Goal: Task Accomplishment & Management: Complete application form

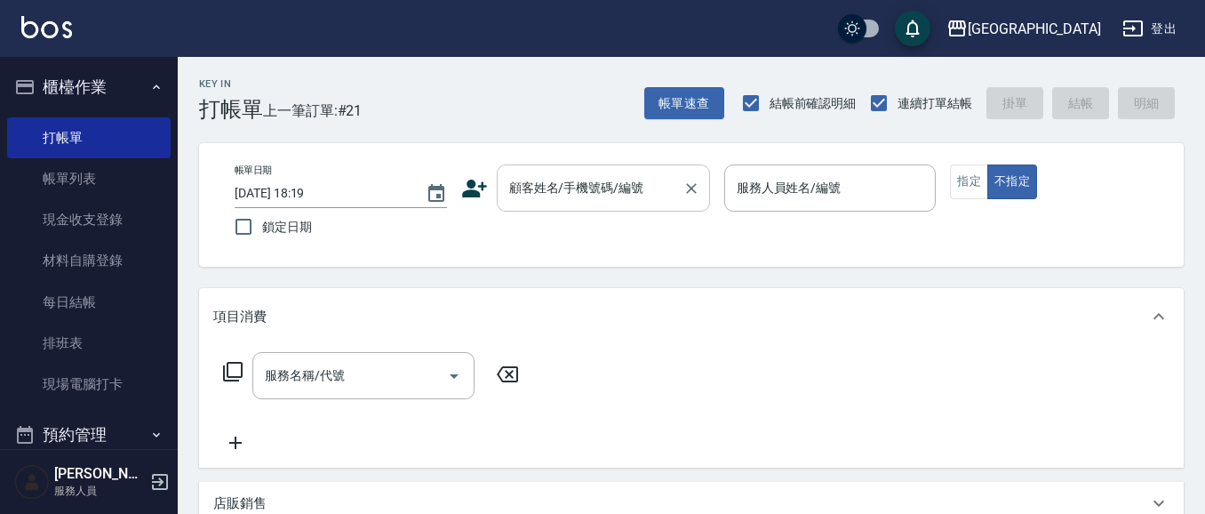
click at [555, 187] on input "顧客姓名/手機號碼/編號" at bounding box center [590, 187] width 171 height 31
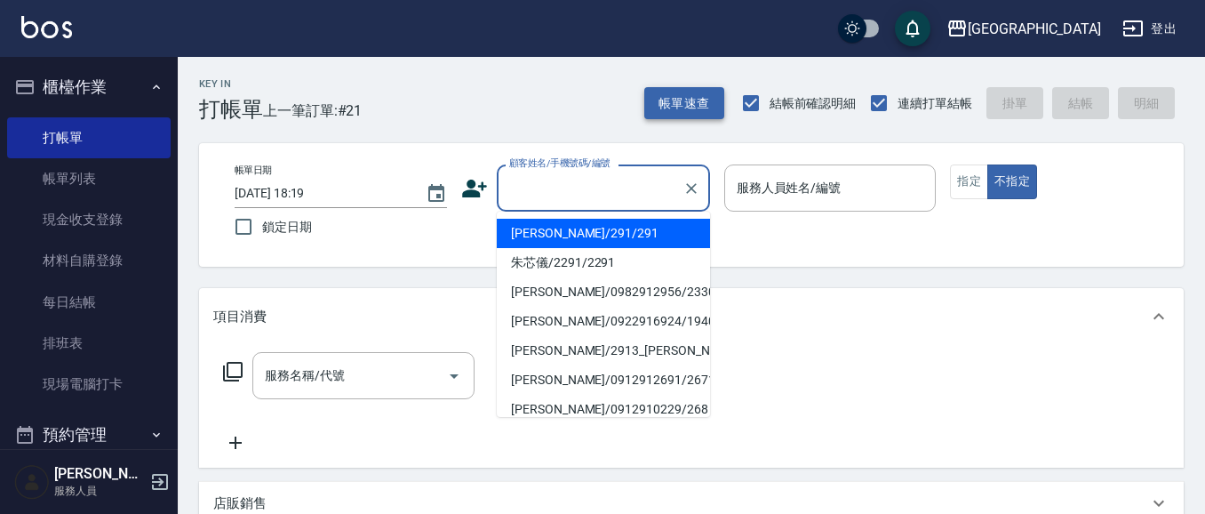
click at [684, 108] on button "帳單速查" at bounding box center [684, 103] width 80 height 33
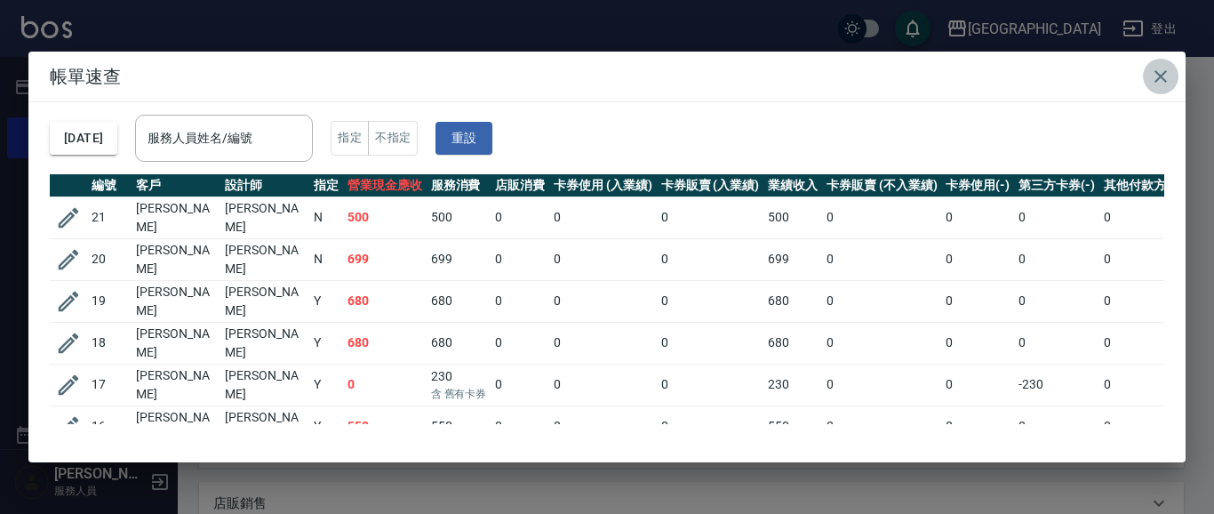
click at [1157, 75] on icon "button" at bounding box center [1160, 76] width 21 height 21
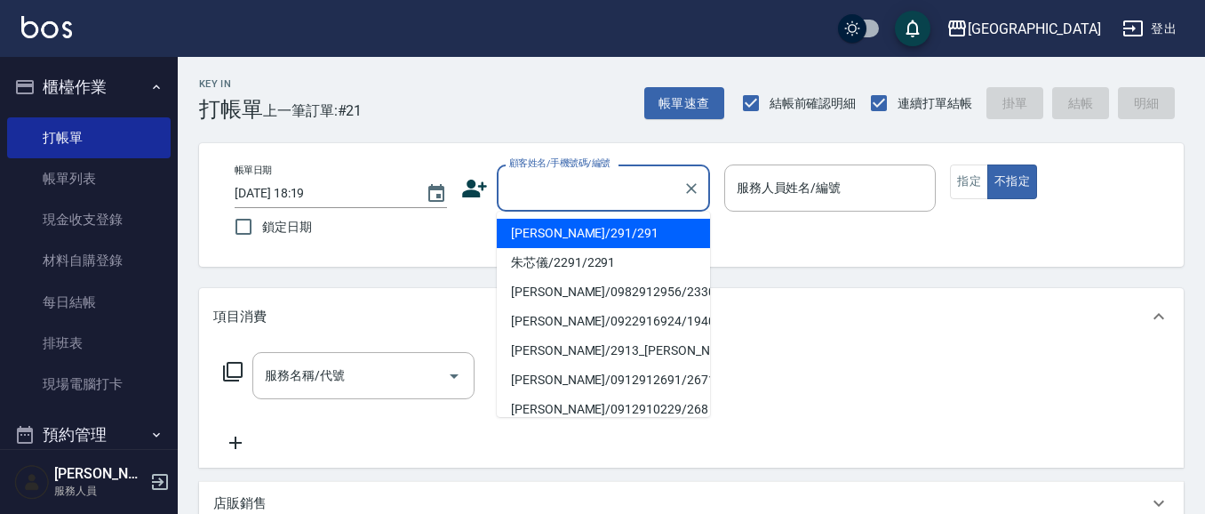
drag, startPoint x: 573, startPoint y: 193, endPoint x: 0, endPoint y: 294, distance: 582.3
click at [566, 193] on input "顧客姓名/手機號碼/編號" at bounding box center [590, 187] width 171 height 31
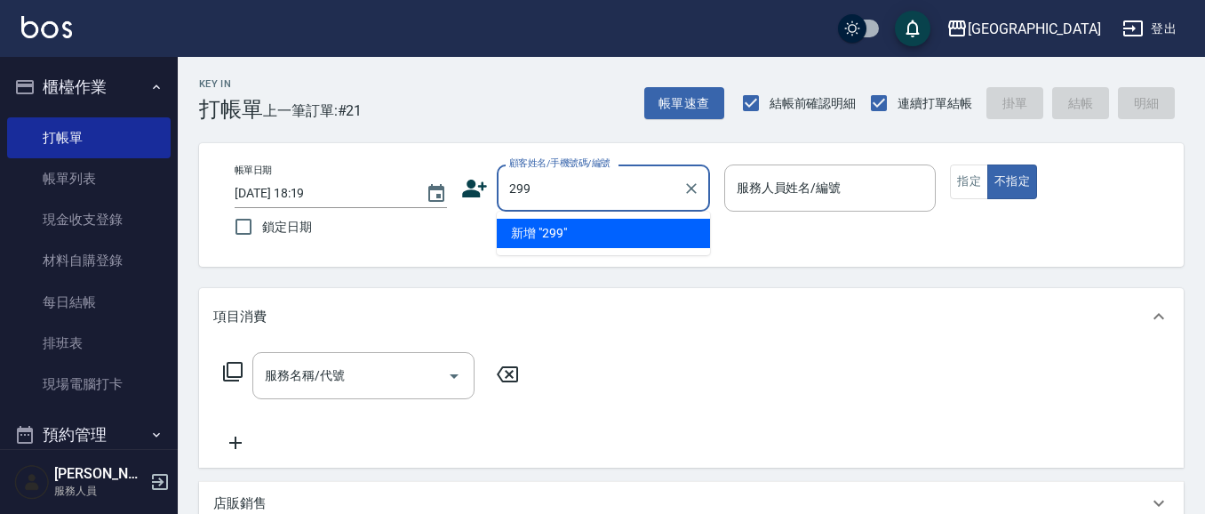
type input "299"
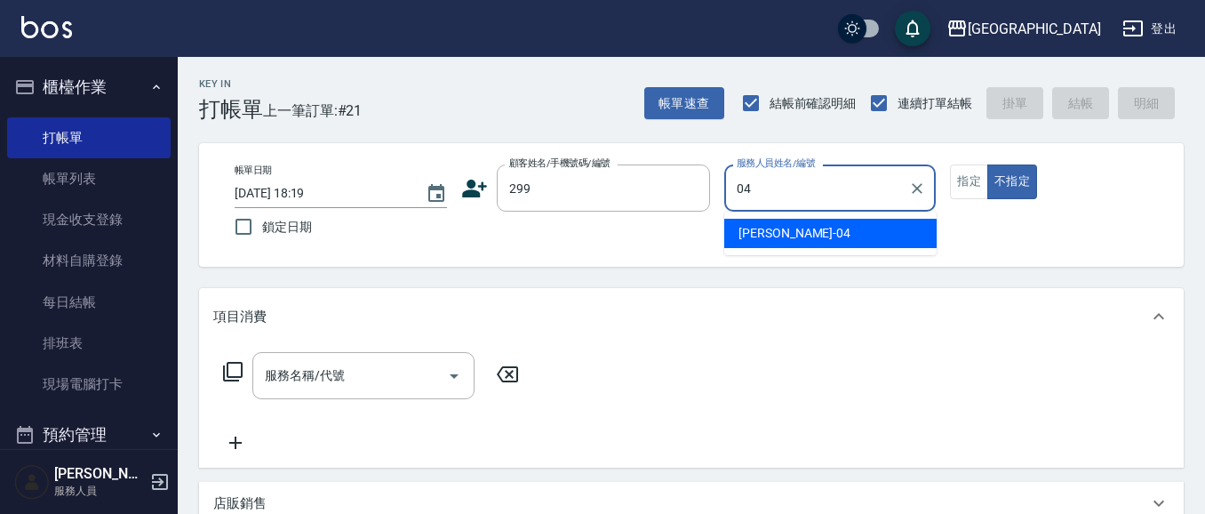
type input "[PERSON_NAME]-04"
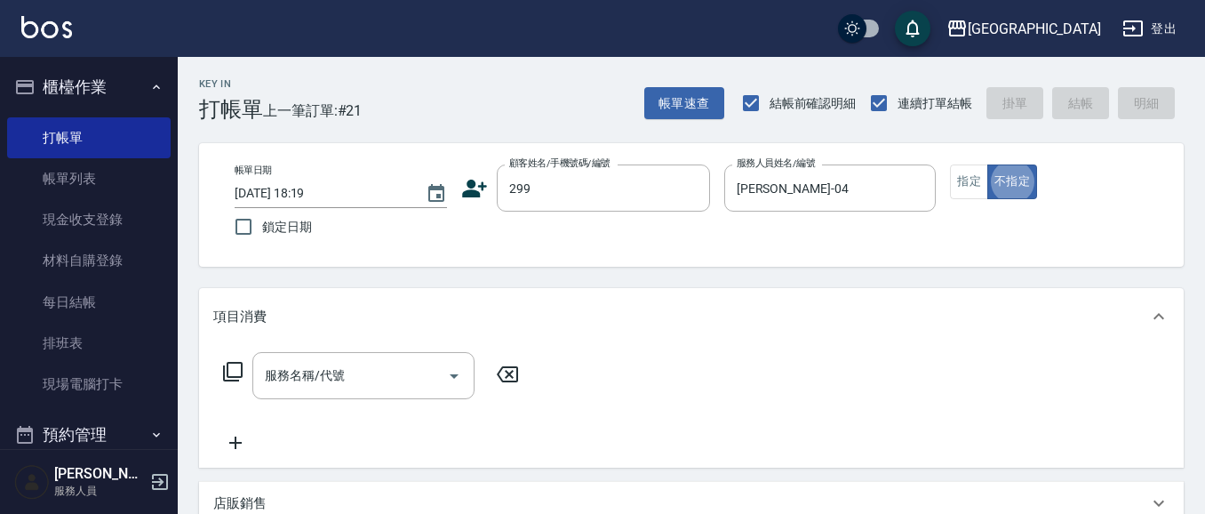
type button "false"
type input "[PERSON_NAME]/0916717650/299"
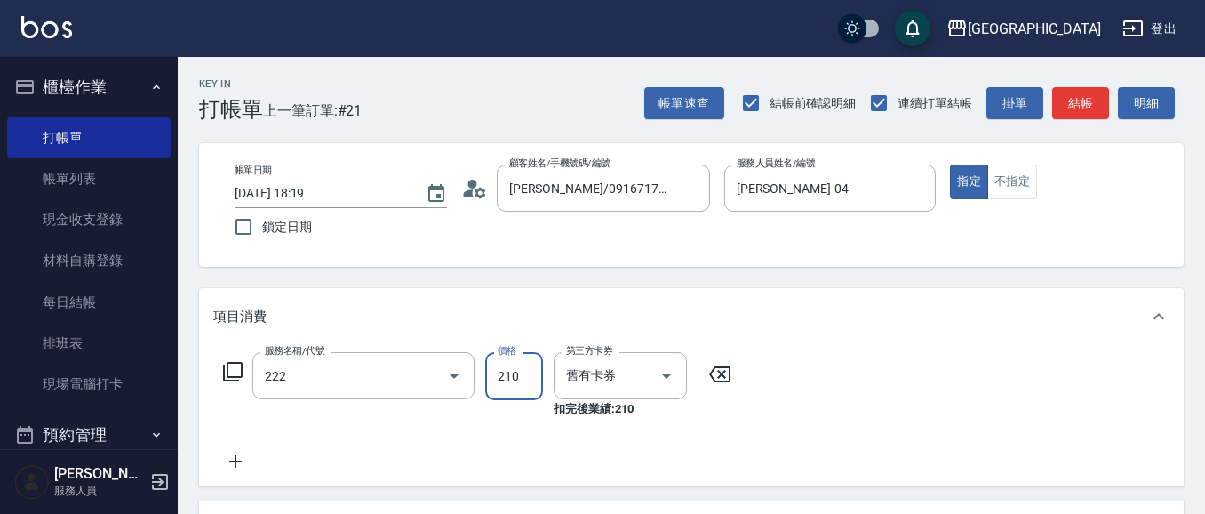
type input "洗髮卡券[210](222)"
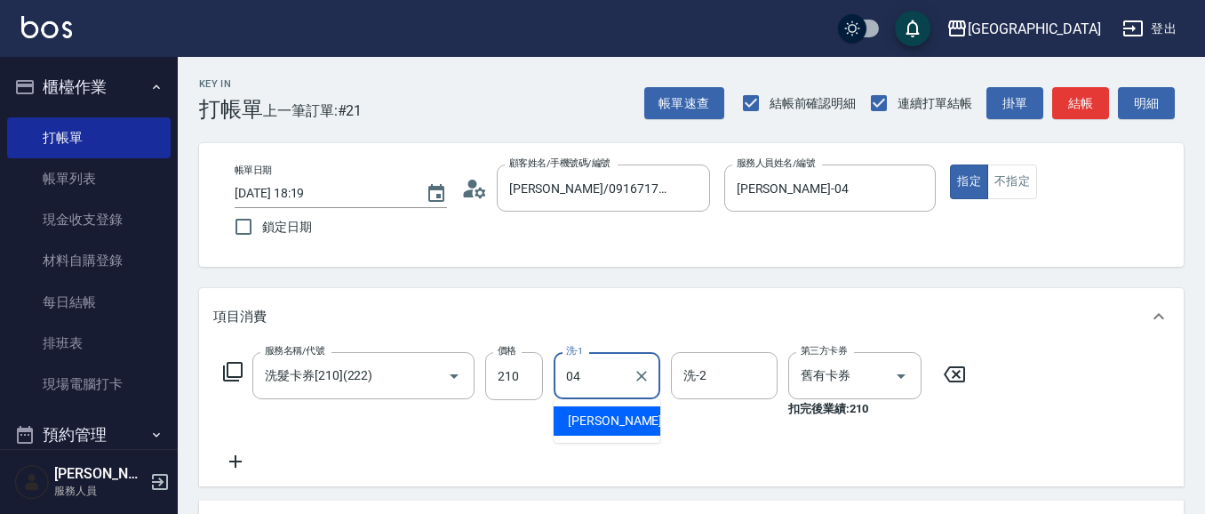
type input "[PERSON_NAME]-04"
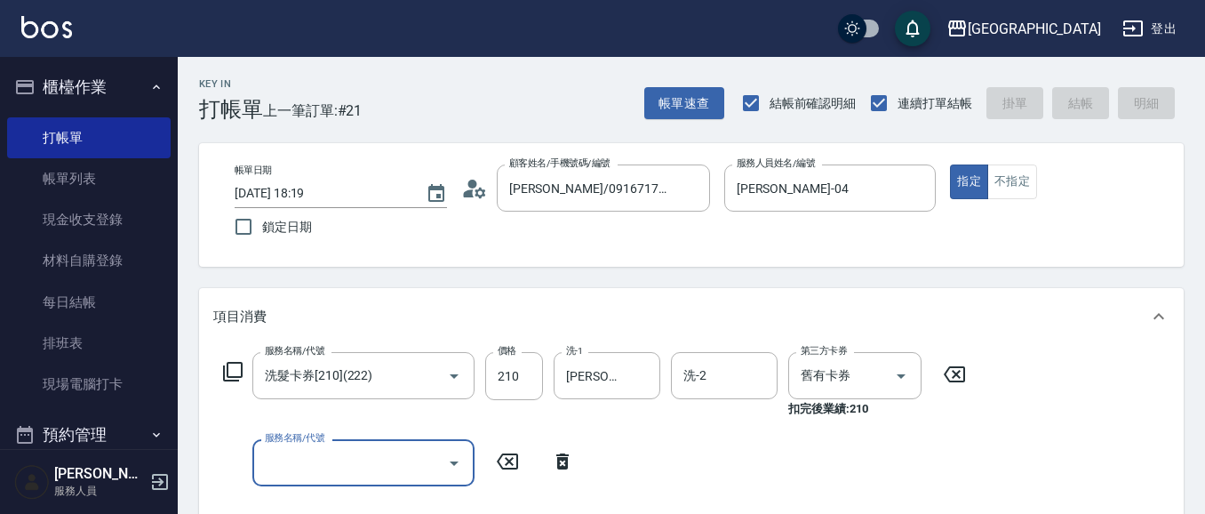
type input "4"
type input "[DATE] 19:47"
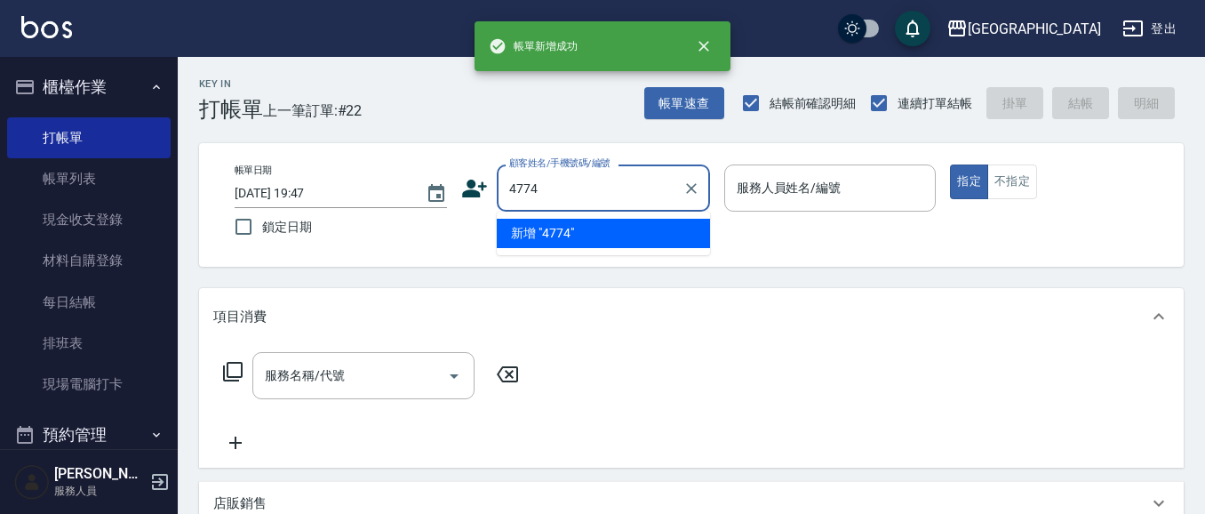
type input "4774"
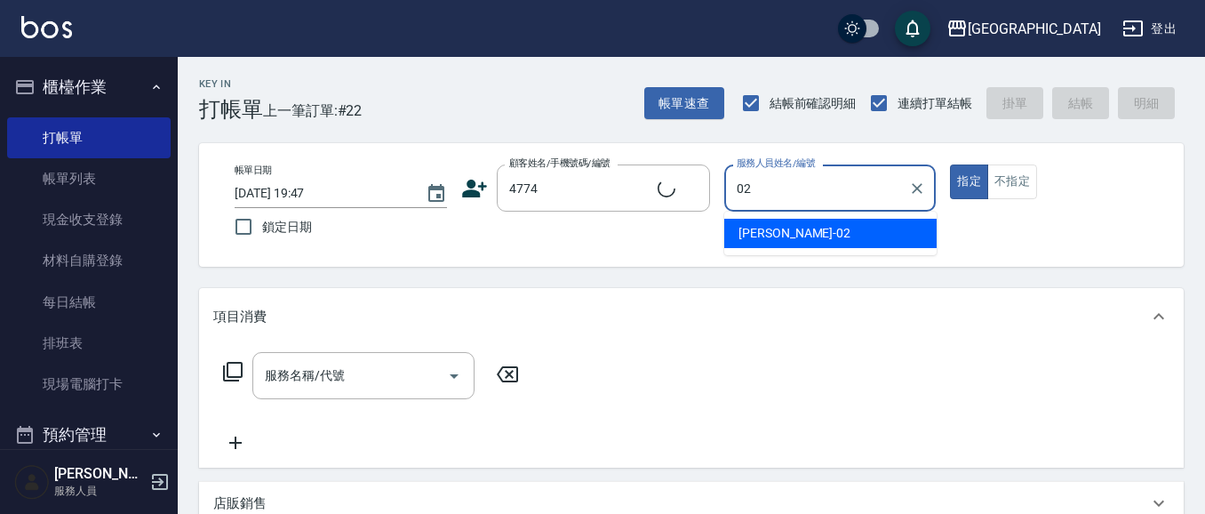
type input "02"
type button "true"
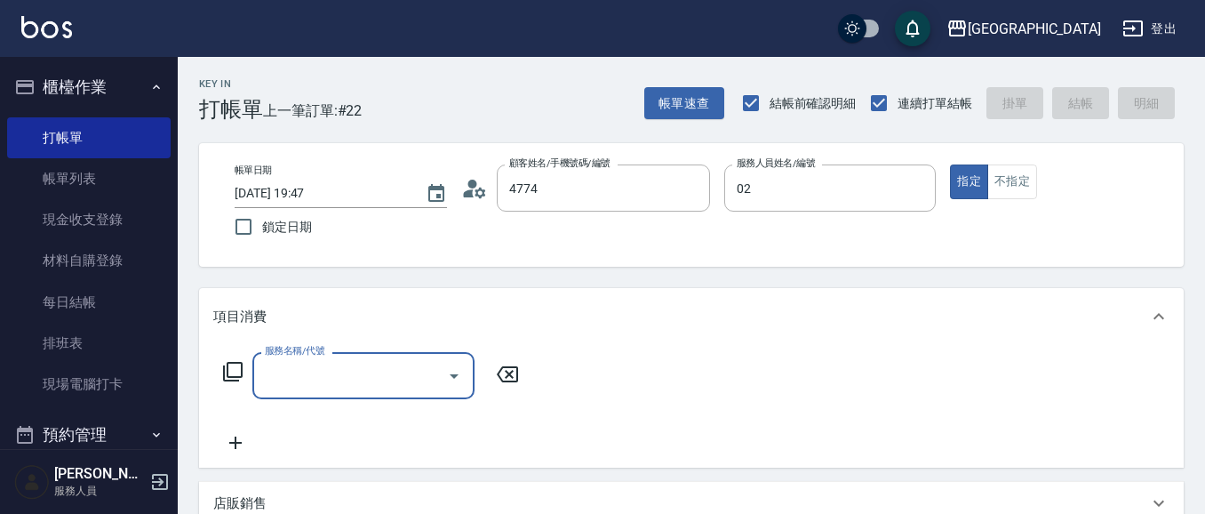
type input "[PERSON_NAME]/0932036804/4774"
type input "[PERSON_NAME]02"
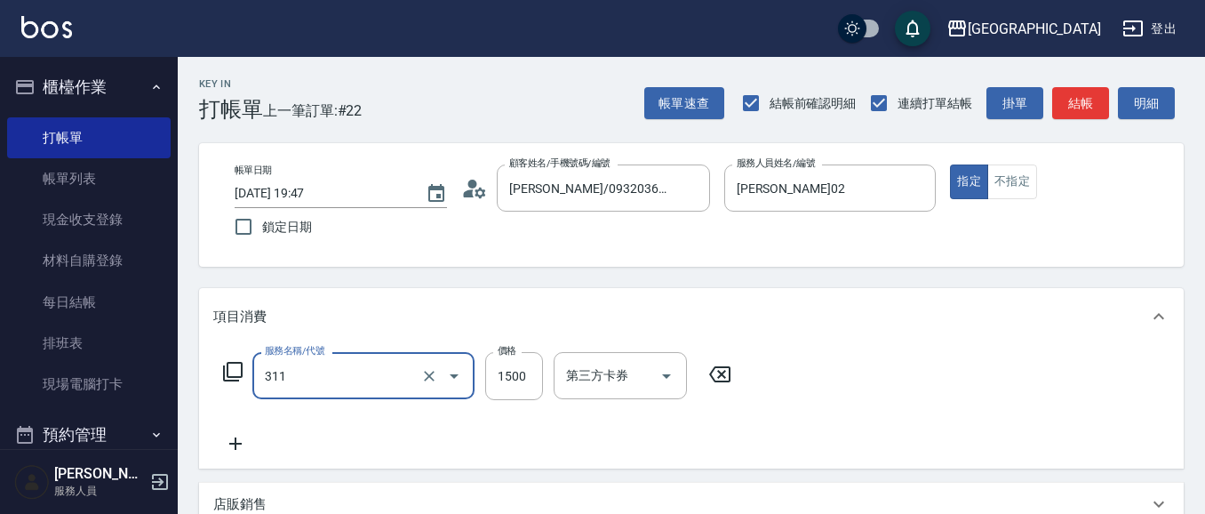
type input "燙髮[1500](311)"
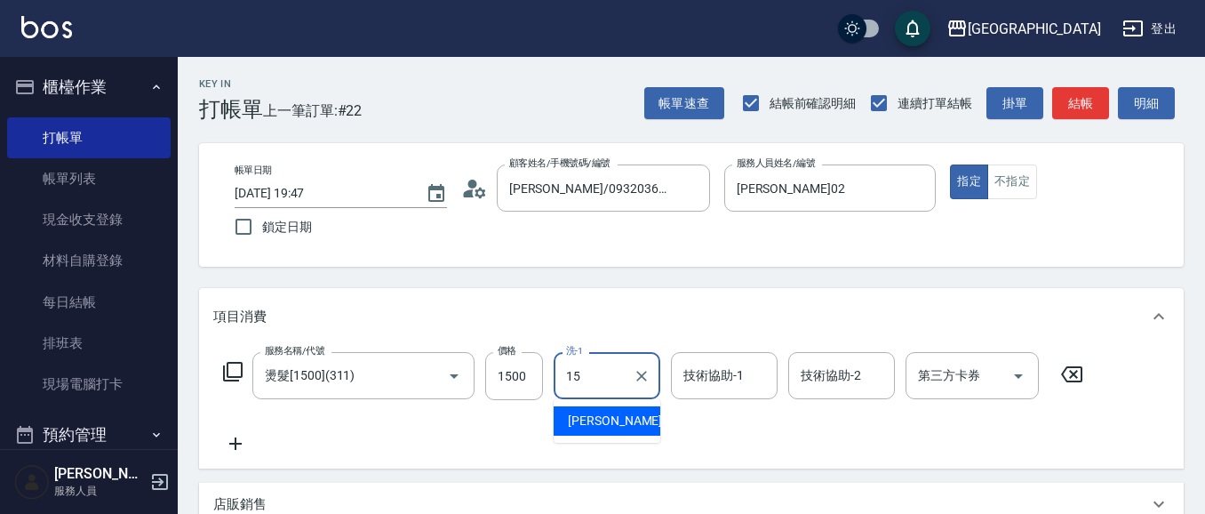
type input "[PERSON_NAME]-15"
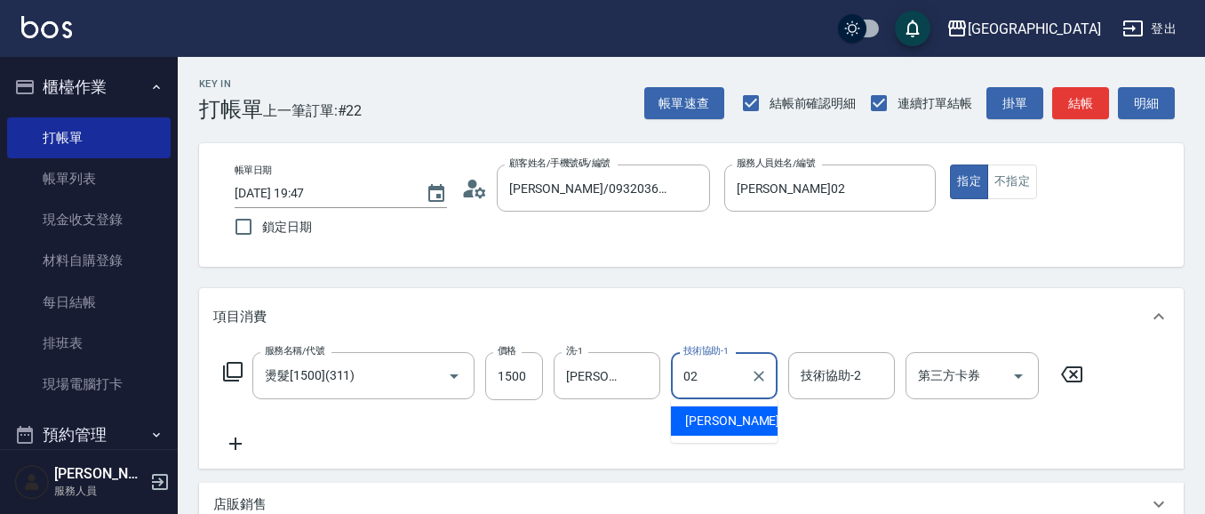
type input "[PERSON_NAME]02"
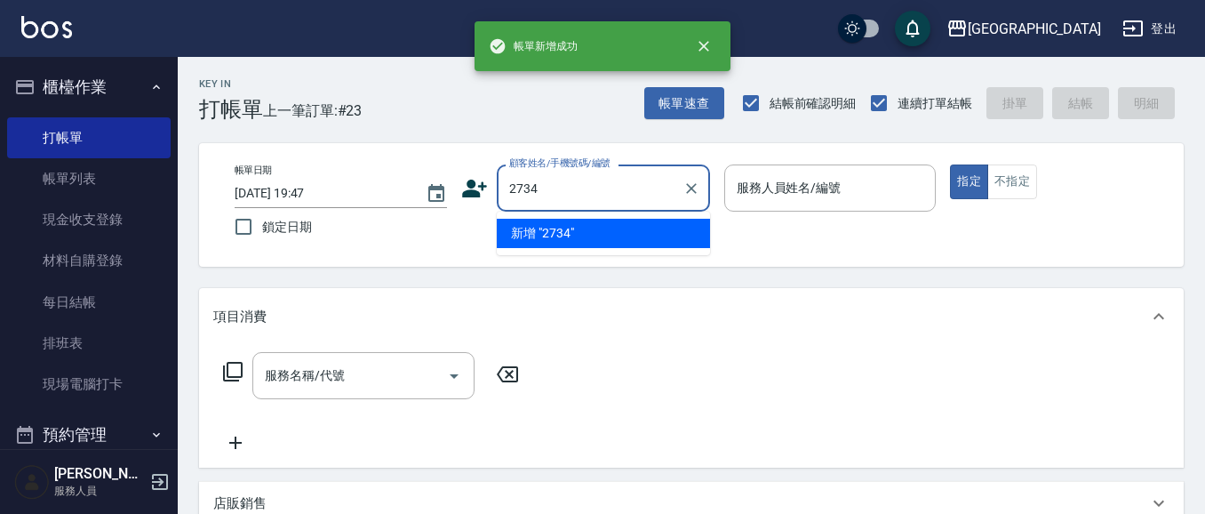
type input "2734"
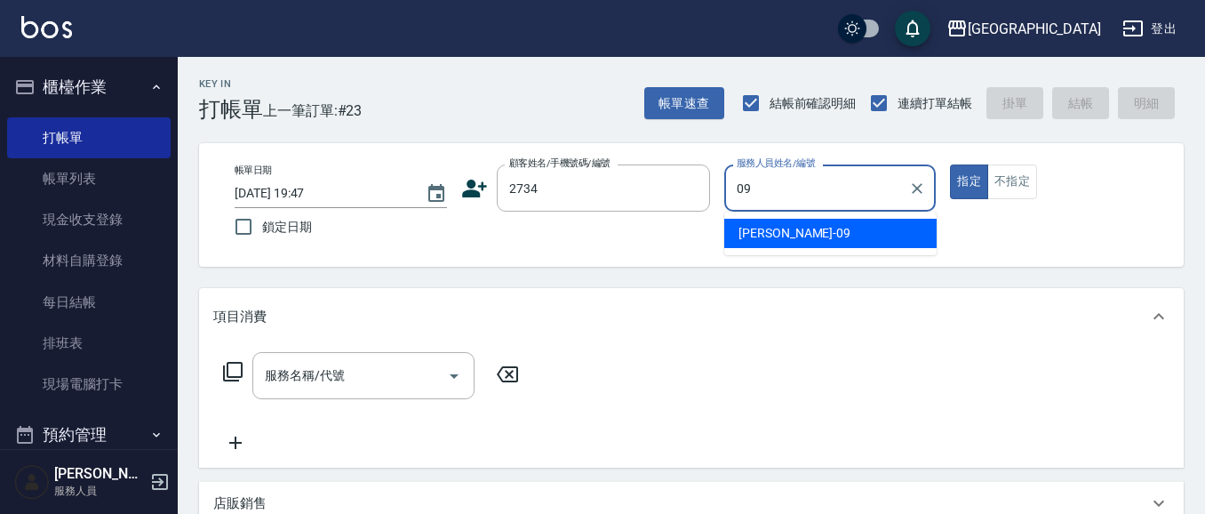
type input "[PERSON_NAME]-09"
type input "222"
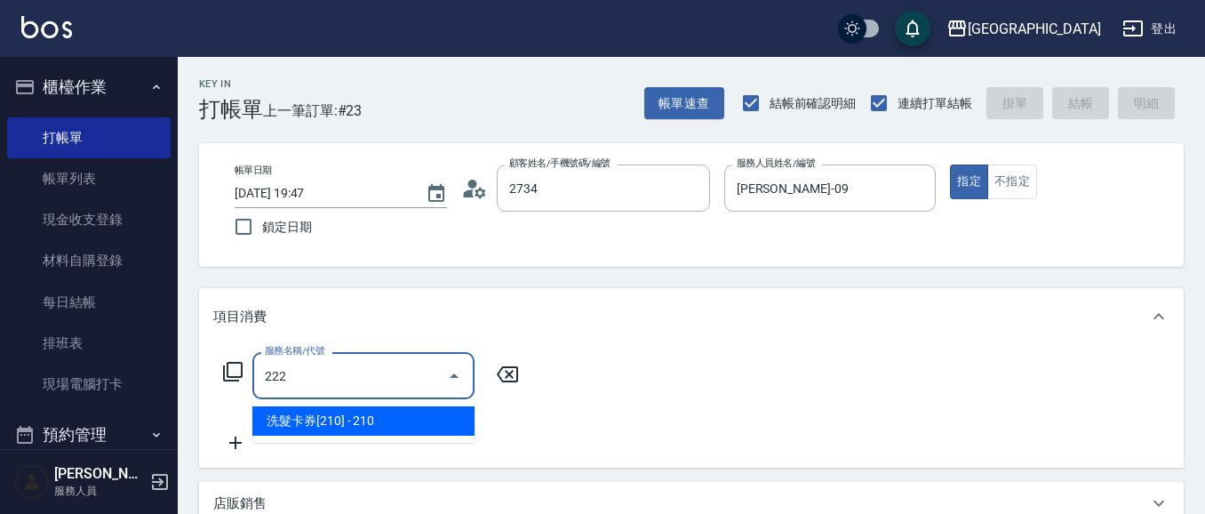
type input "[PERSON_NAME]/0958997566/2734"
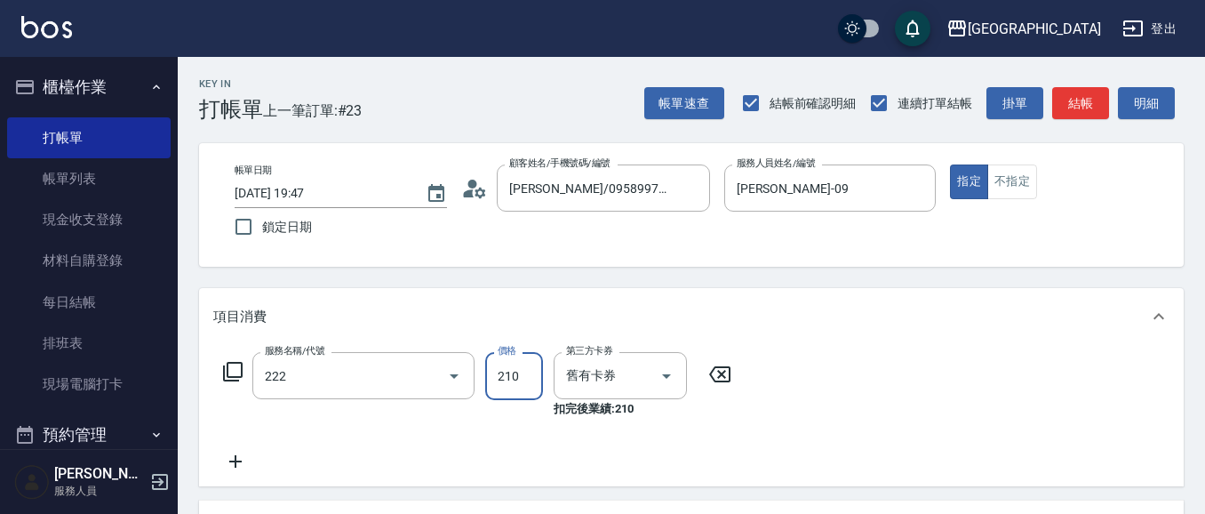
type input "洗髮卡券[210](222)"
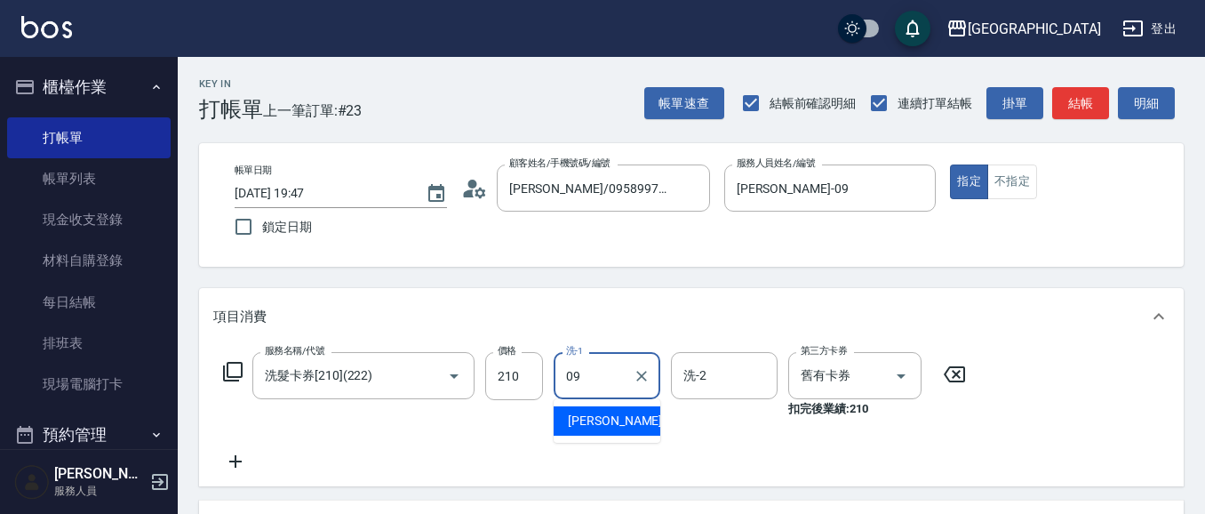
type input "[PERSON_NAME]-09"
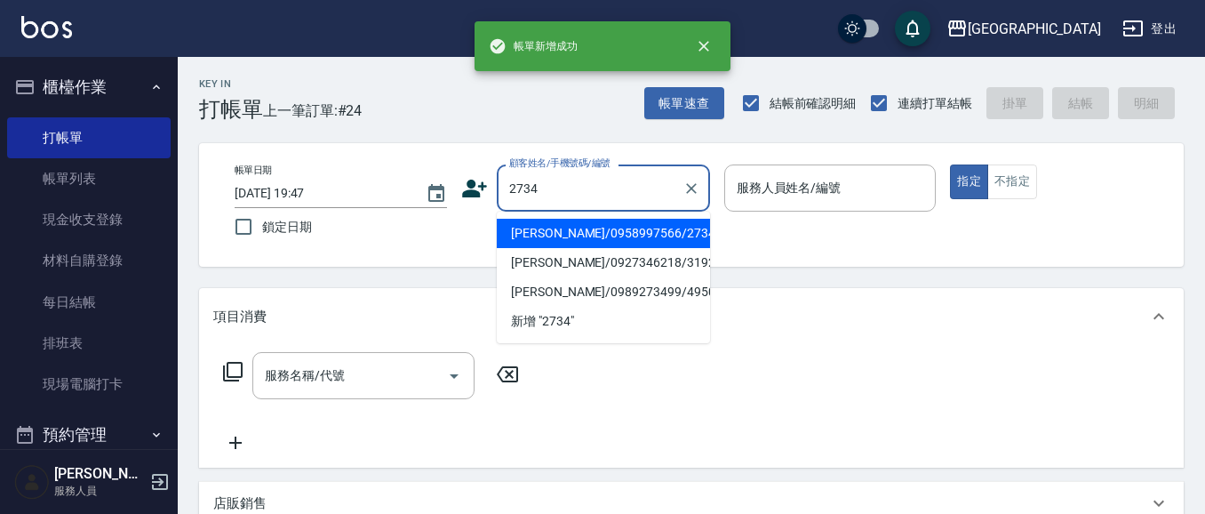
type input "2734"
type input "0"
type input "[PERSON_NAME]/0958997566/2734"
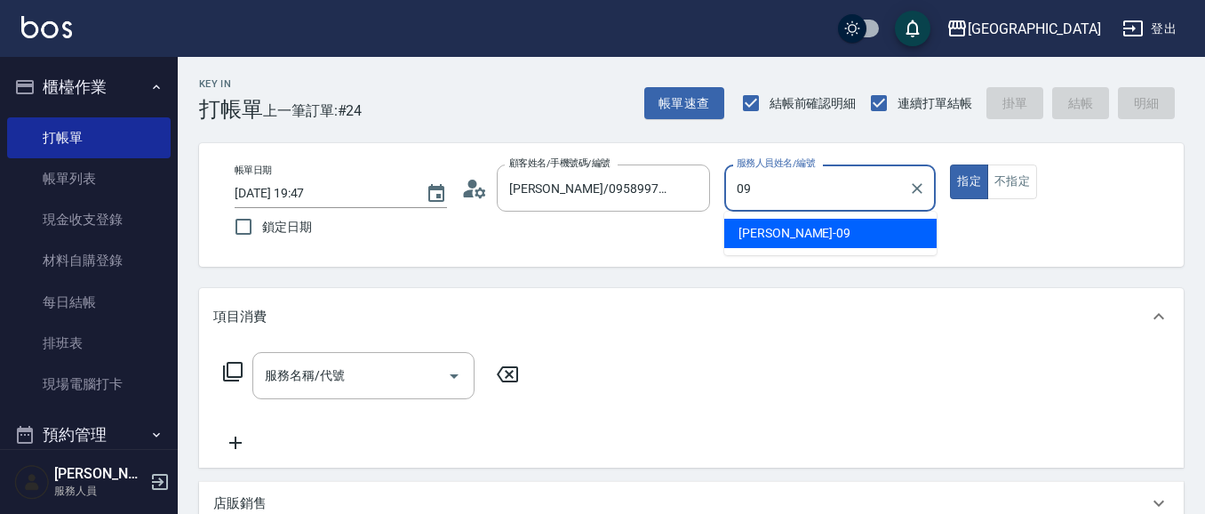
type input "[PERSON_NAME]-09"
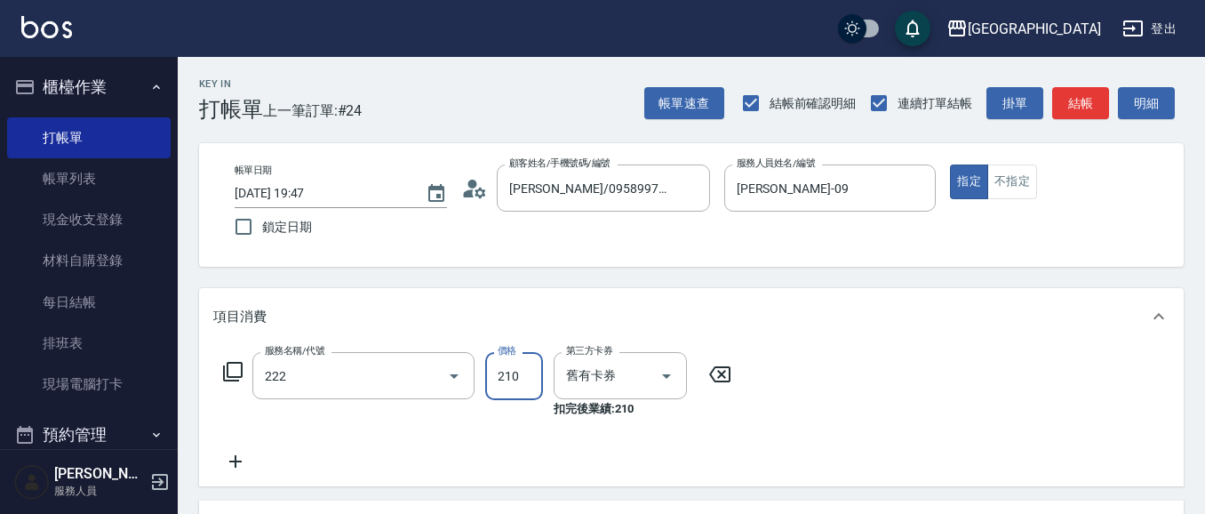
type input "洗髮卡券[210](222)"
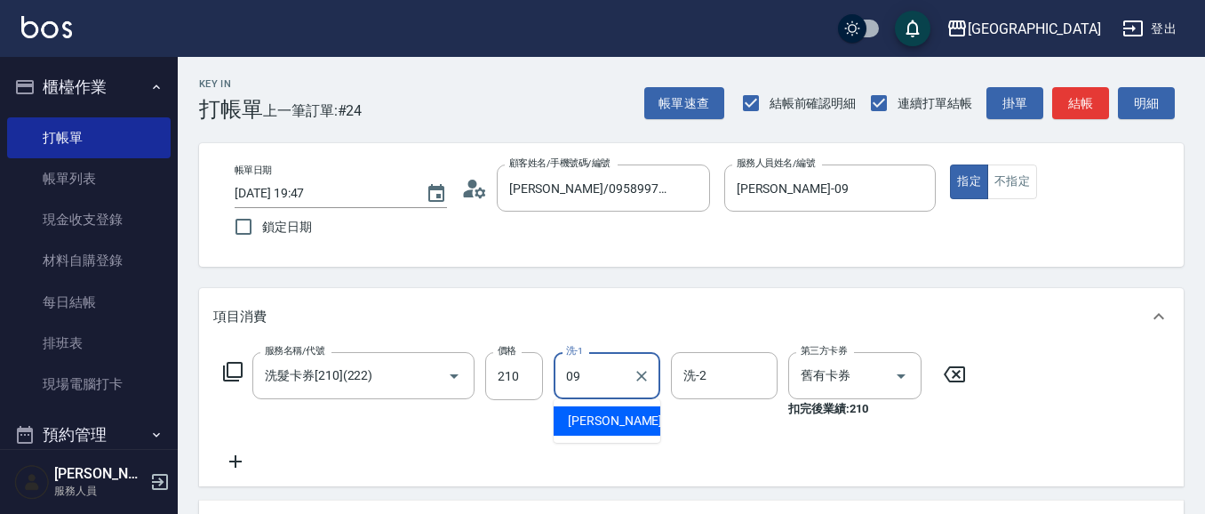
type input "[PERSON_NAME]-09"
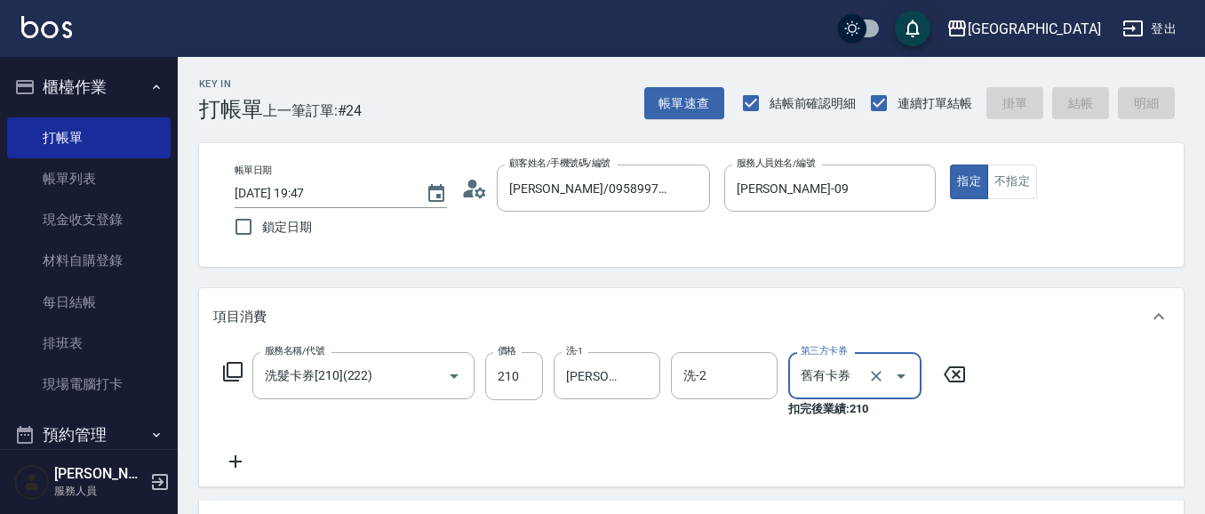
type input "舊有卡券"
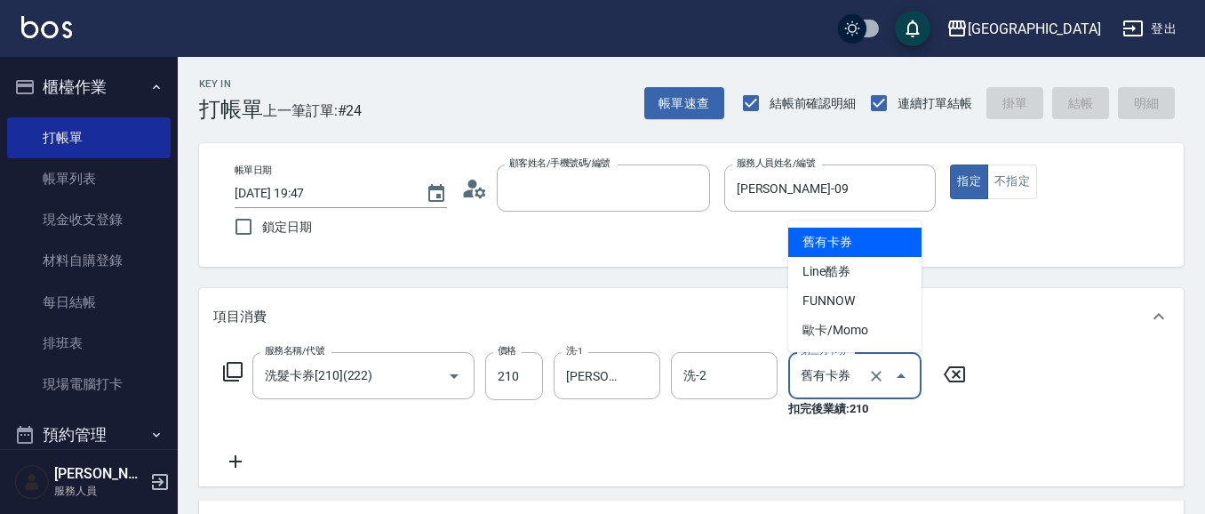
type input "7"
type input "[DATE] 19:48"
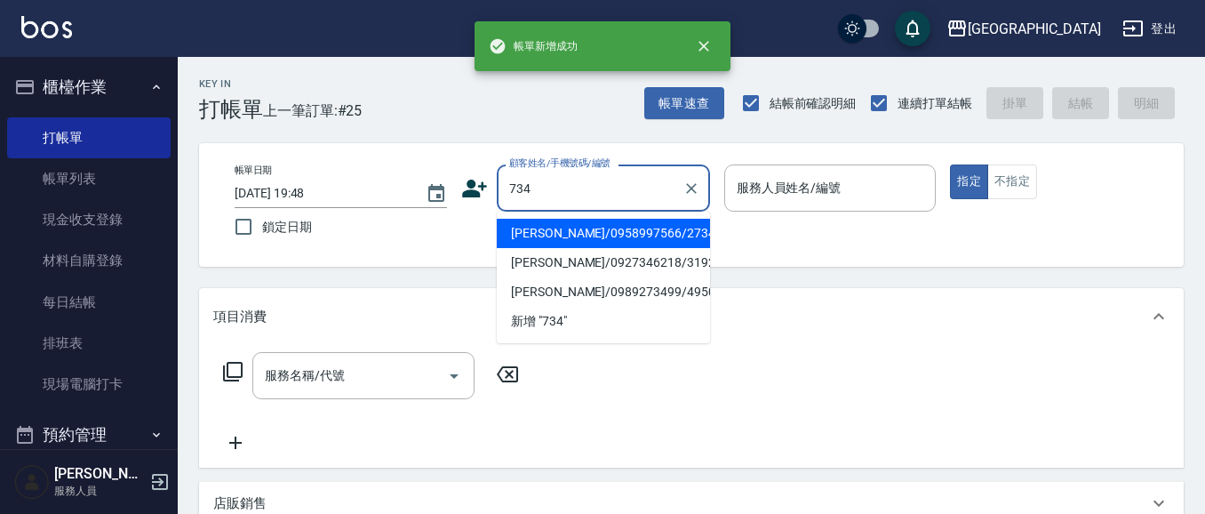
type input "[PERSON_NAME]/0958997566/2734"
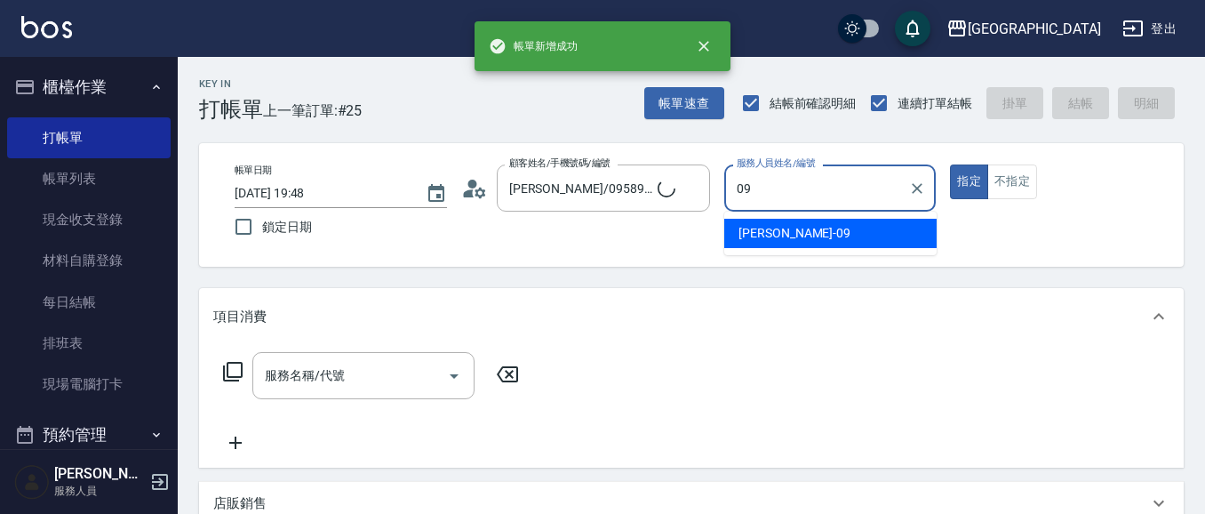
type input "09"
type input "[PERSON_NAME]/0988168214/734"
type input "[PERSON_NAME]-09"
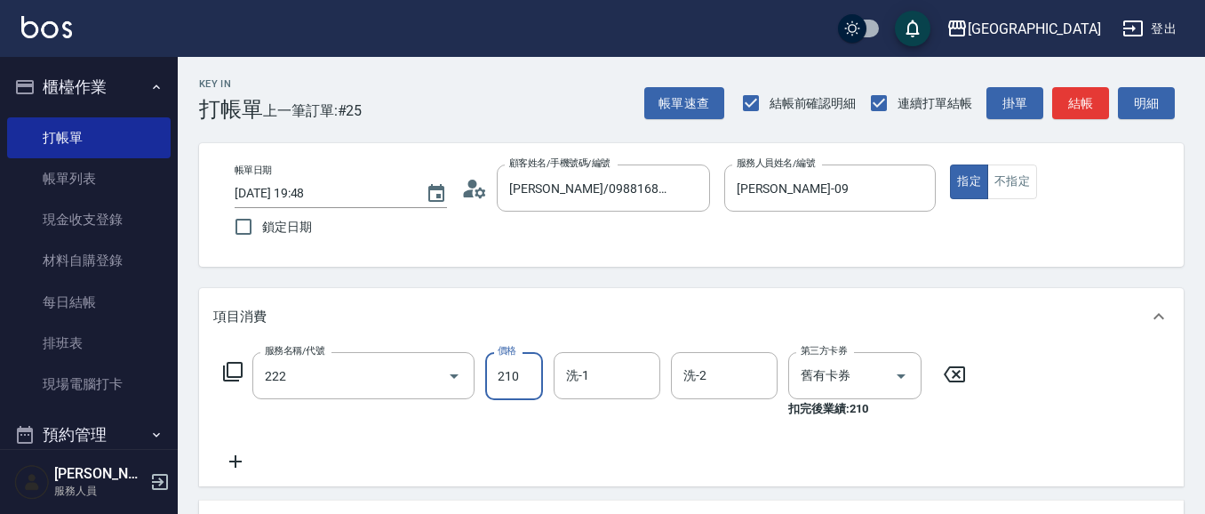
type input "洗髮卡券[210](222)"
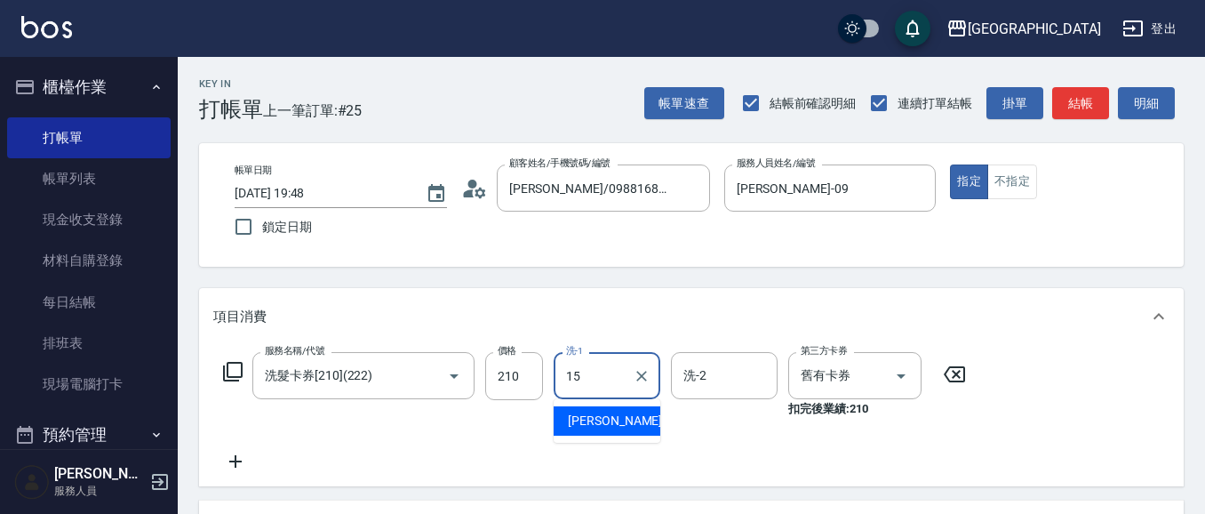
type input "[PERSON_NAME]-15"
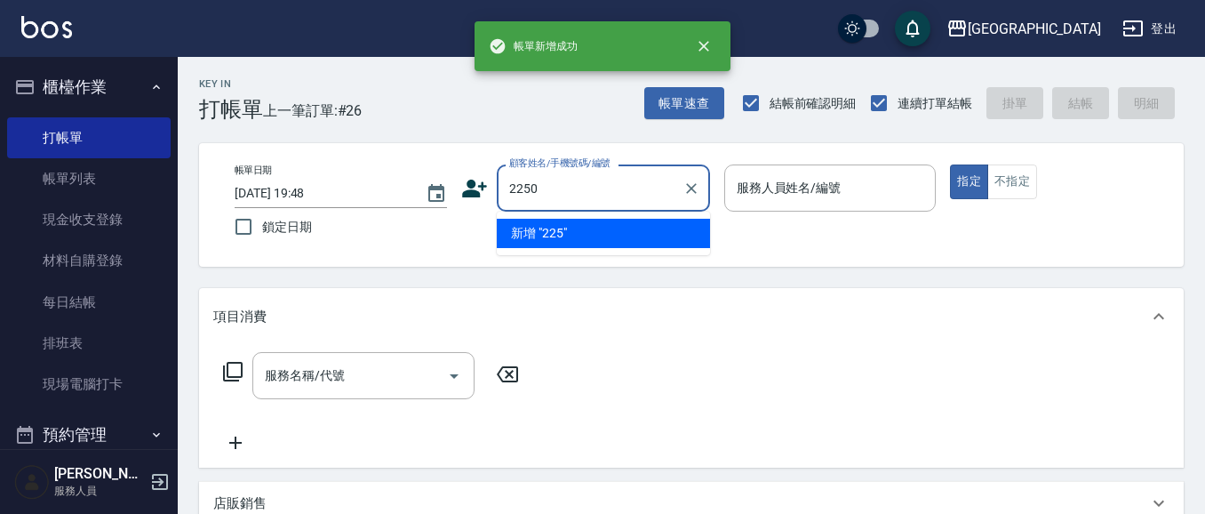
type input "2250"
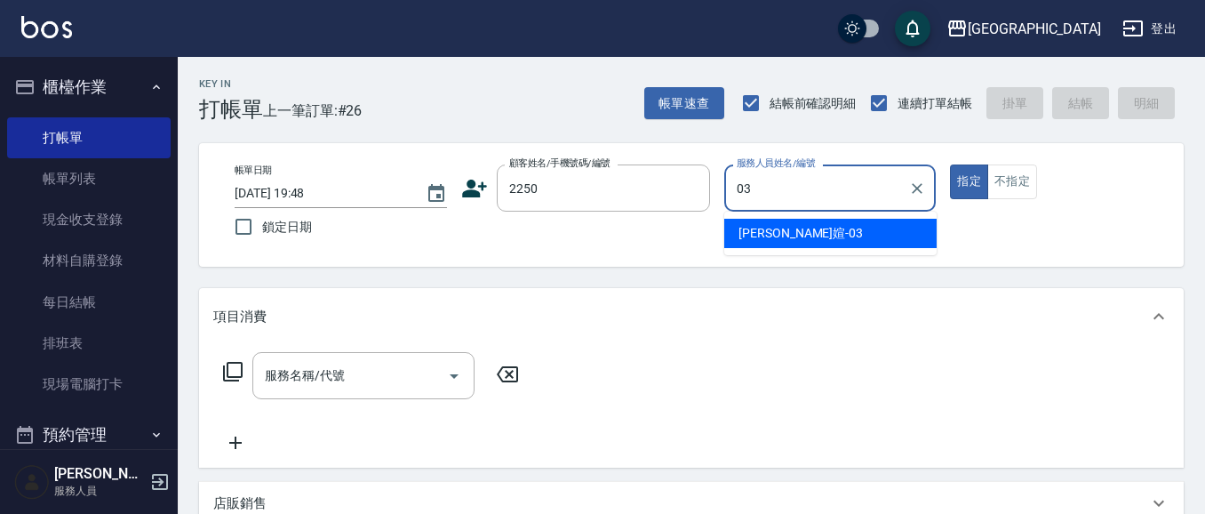
type input "[PERSON_NAME]媗-03"
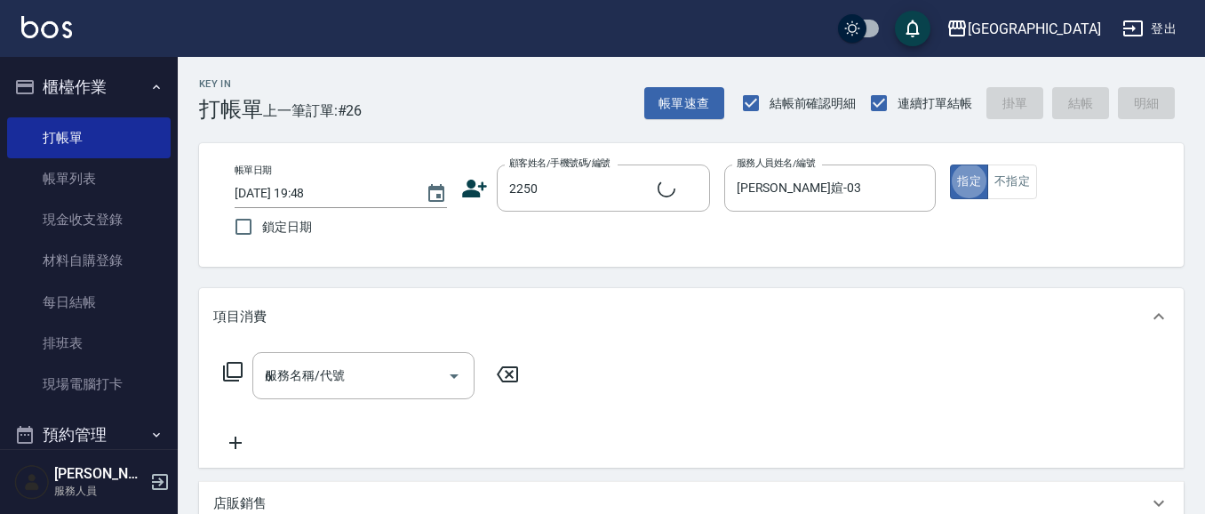
type input "63"
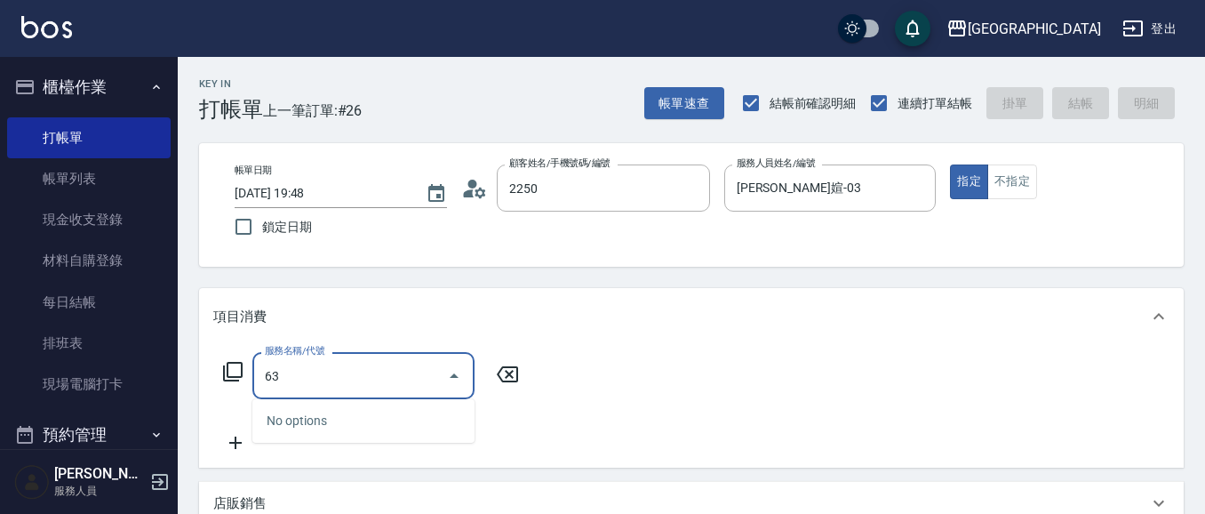
type input "[PERSON_NAME]媗/0911843052/2250"
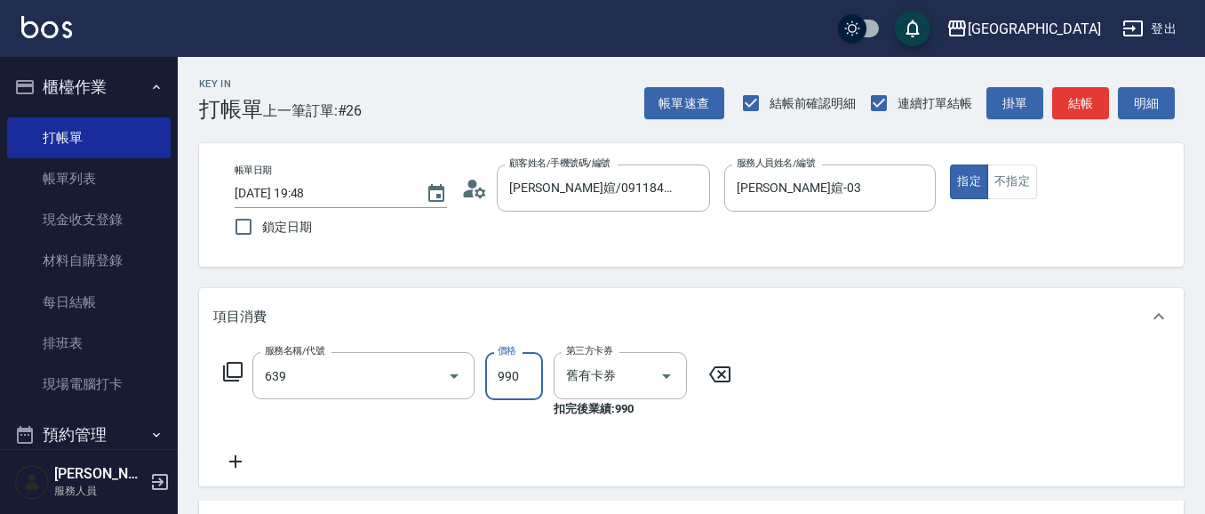
type input "(芙)蘆薈髮膜套卡(自材)(639)"
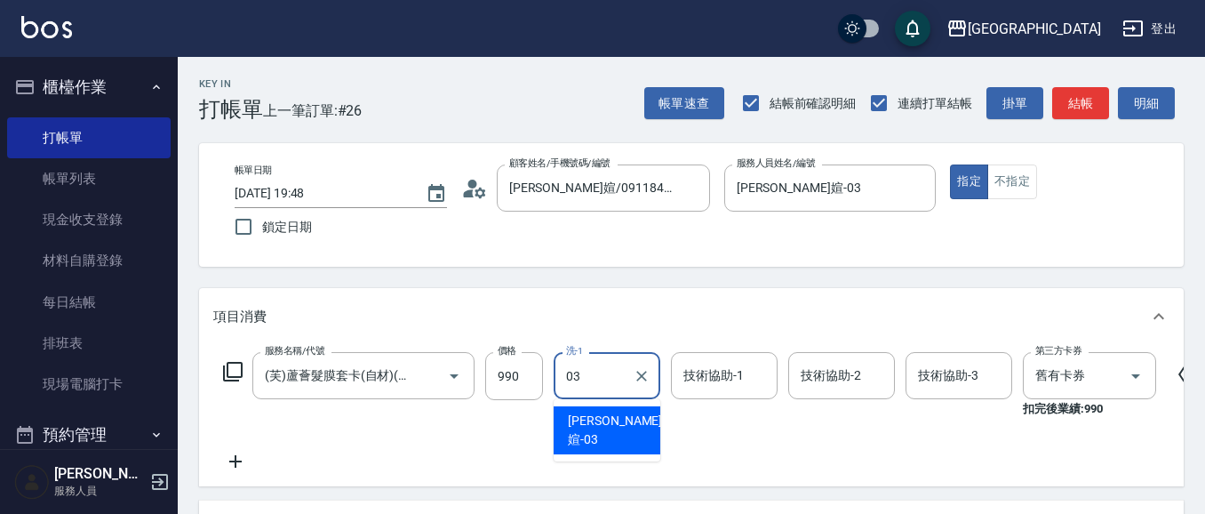
type input "[PERSON_NAME]媗-03"
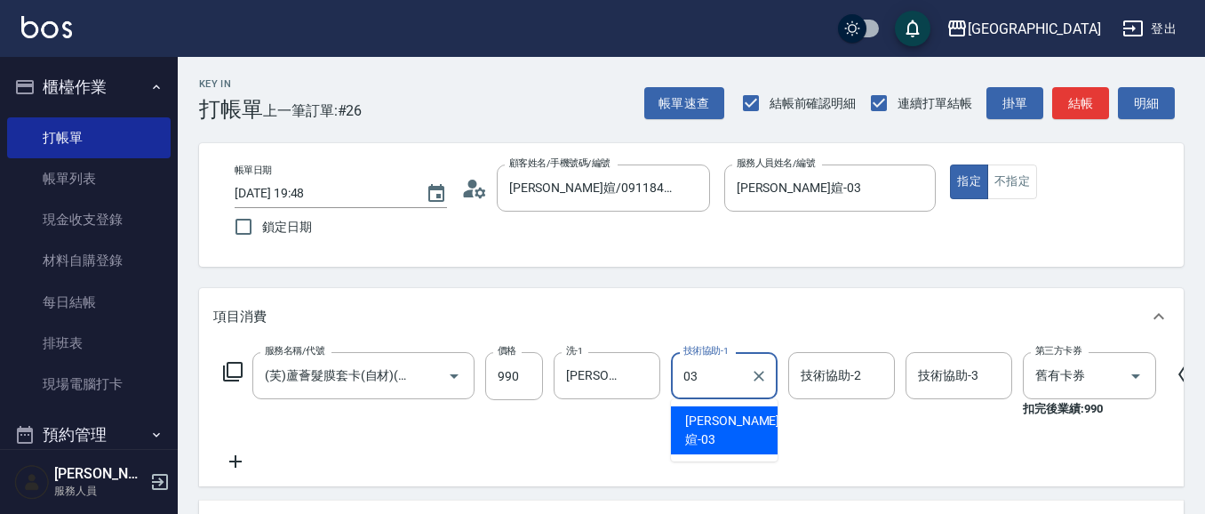
type input "[PERSON_NAME]媗-03"
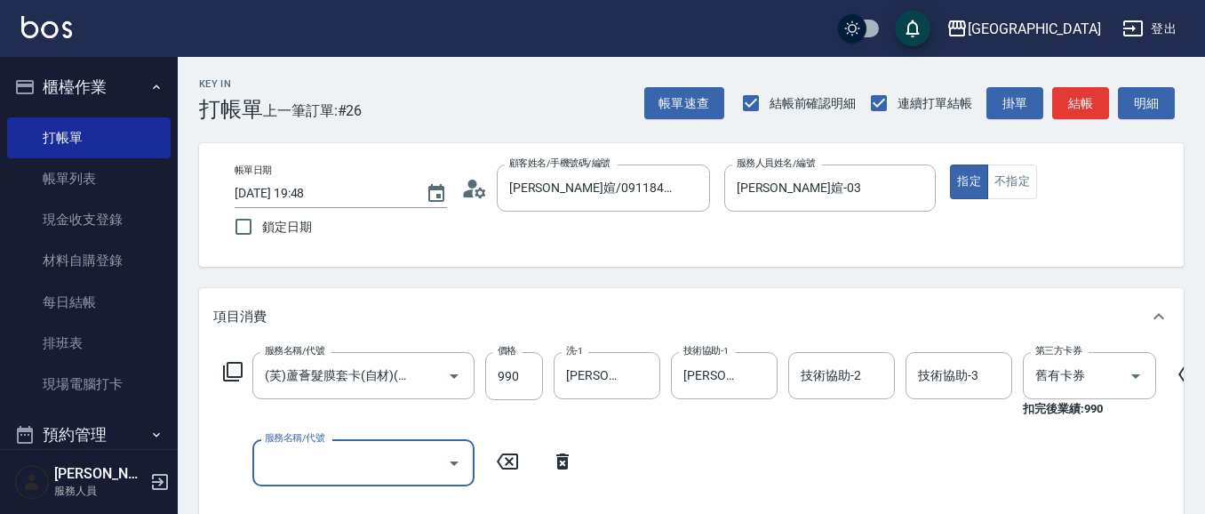
drag, startPoint x: 352, startPoint y: 467, endPoint x: 359, endPoint y: 445, distance: 22.5
click at [353, 466] on input "服務名稱/代號" at bounding box center [350, 462] width 180 height 31
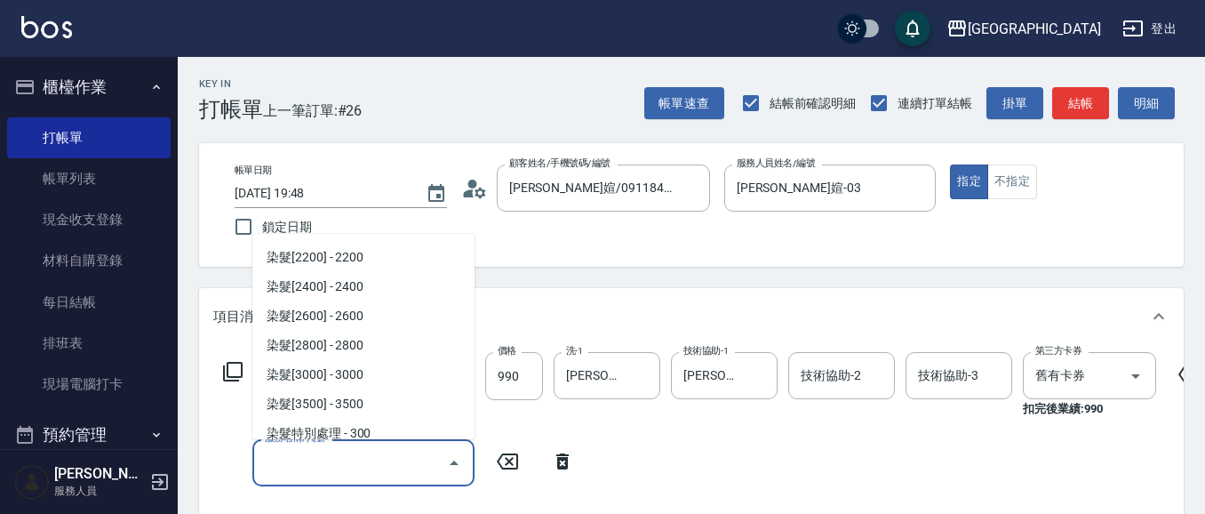
scroll to position [1817, 0]
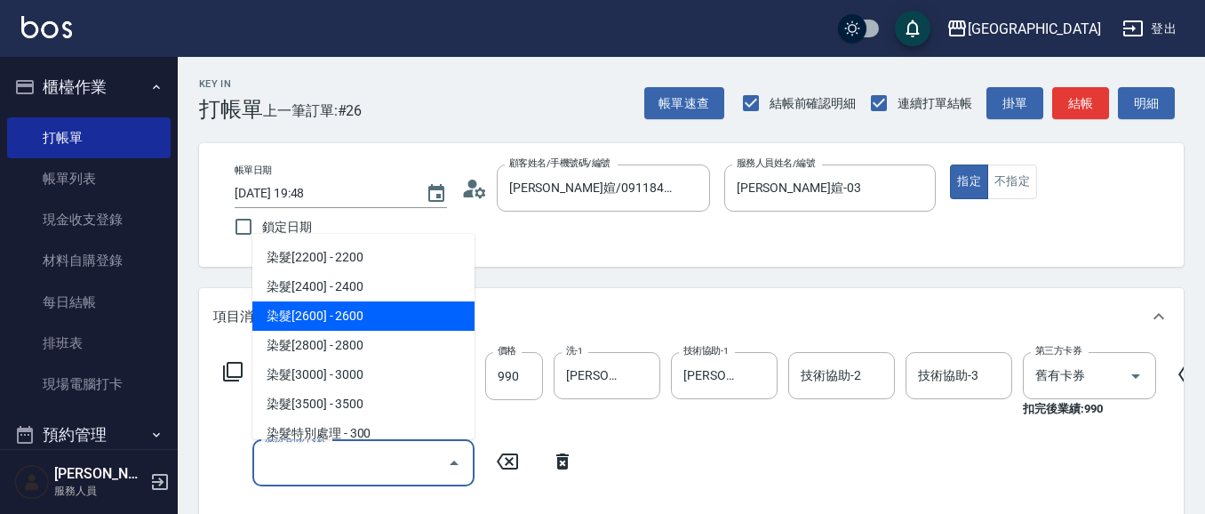
click at [424, 317] on span "染髮[2600] - 2600" at bounding box center [363, 315] width 222 height 29
type input "染髮[2600](511)"
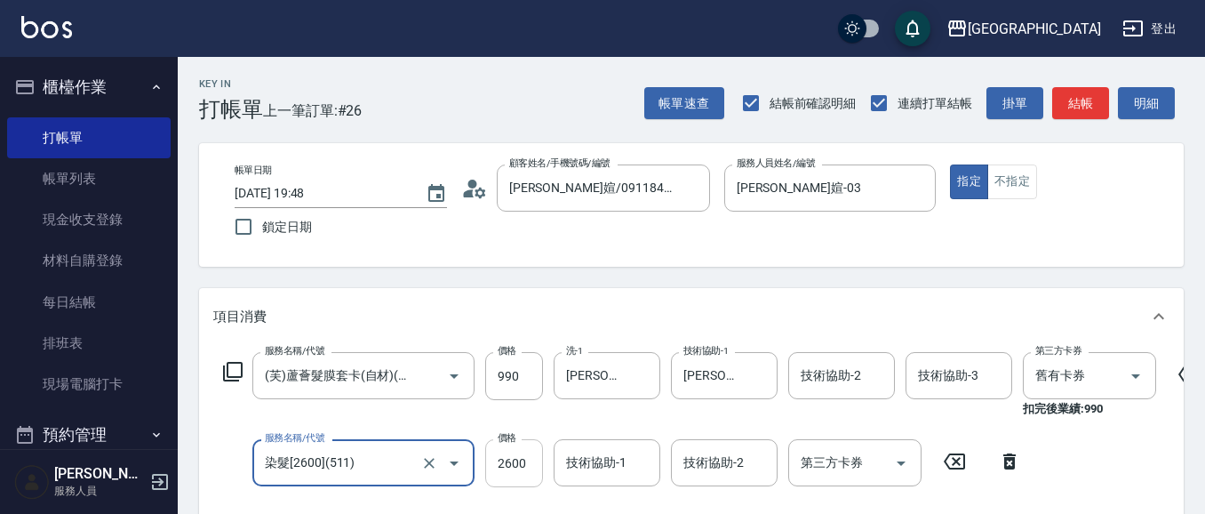
click at [534, 462] on input "2600" at bounding box center [514, 463] width 58 height 48
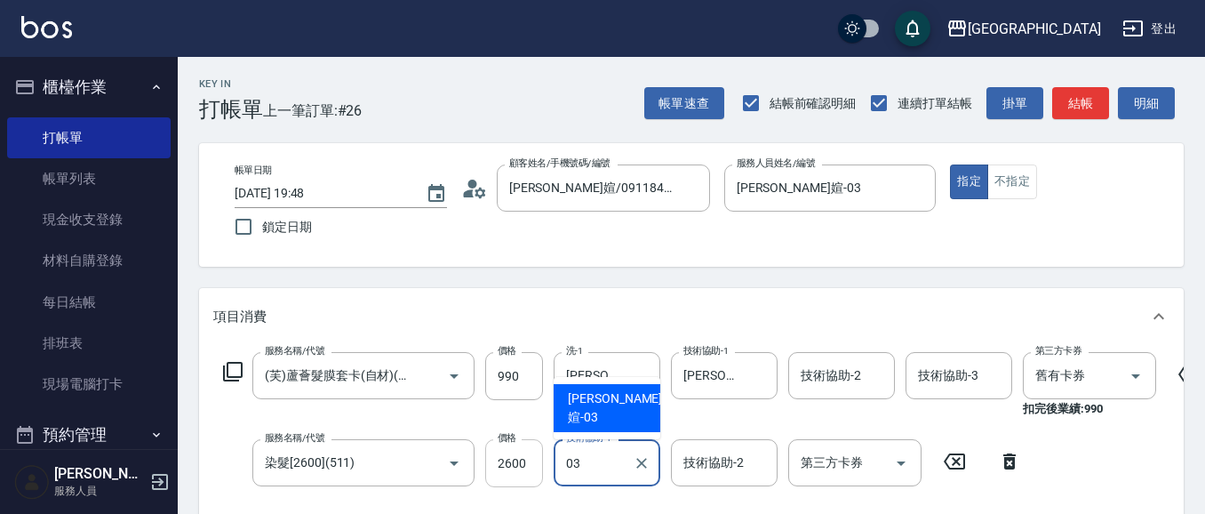
type input "[PERSON_NAME]媗-03"
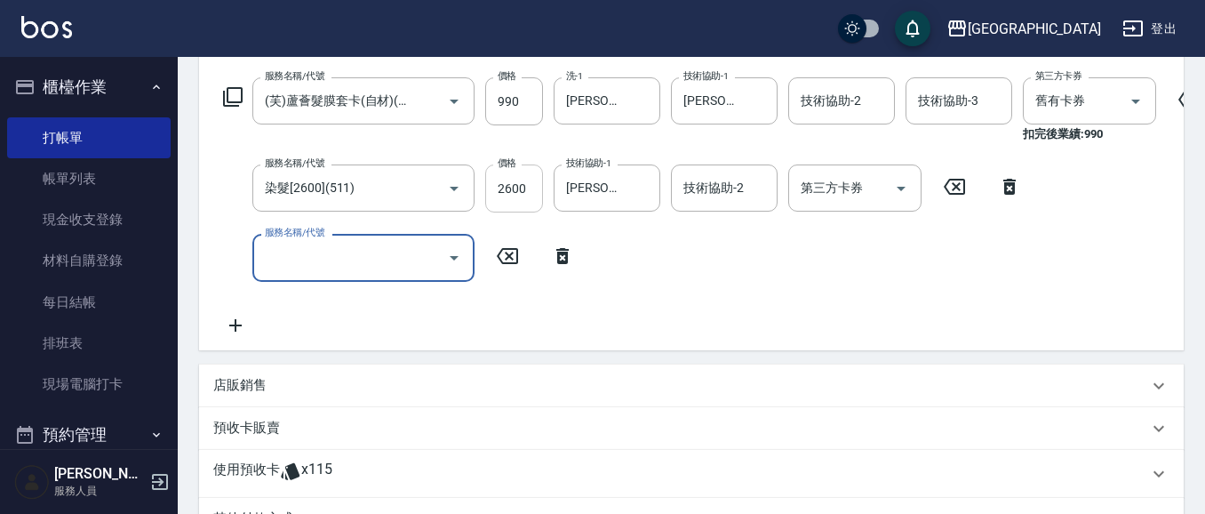
scroll to position [0, 0]
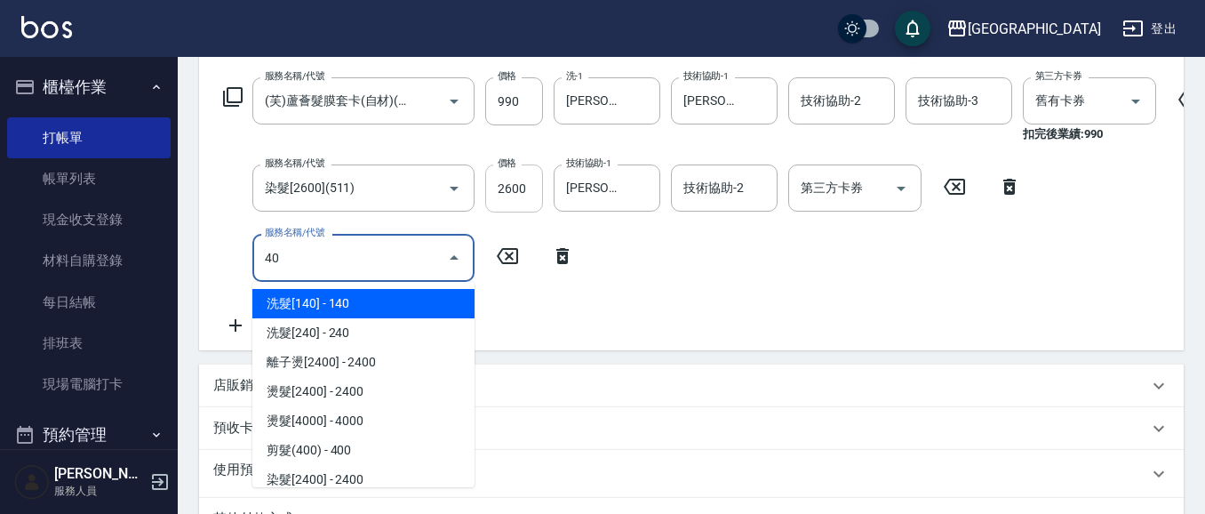
type input "4"
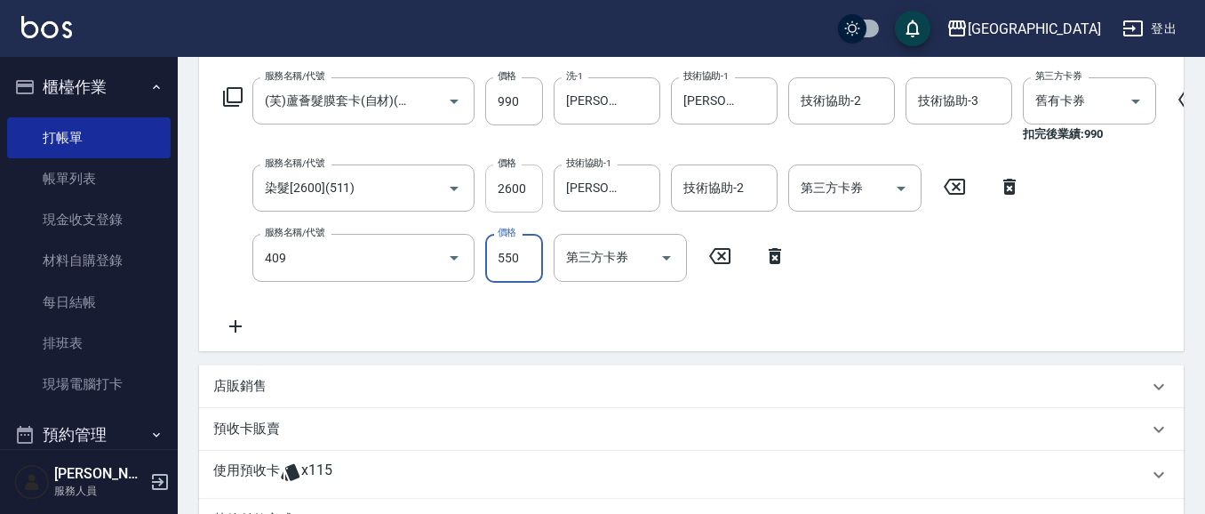
type input "剪髮(550)(409)"
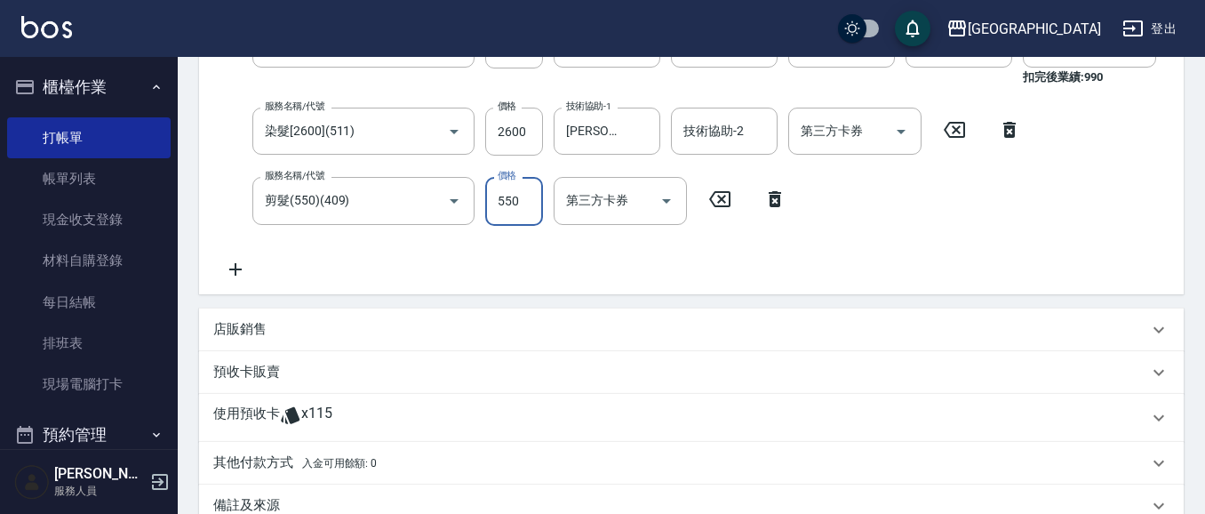
scroll to position [329, 0]
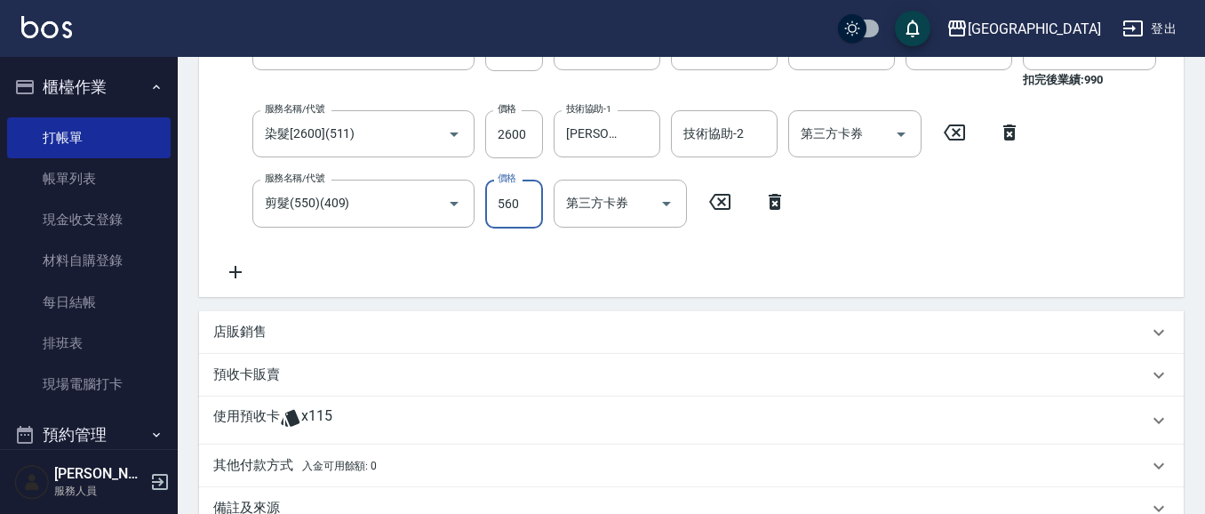
type input "560"
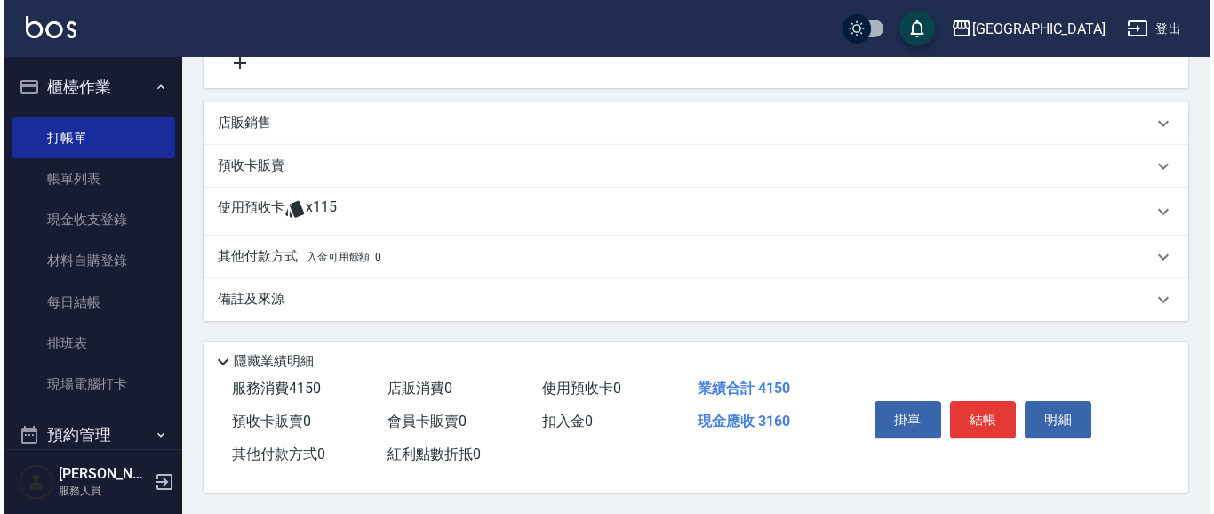
scroll to position [561, 0]
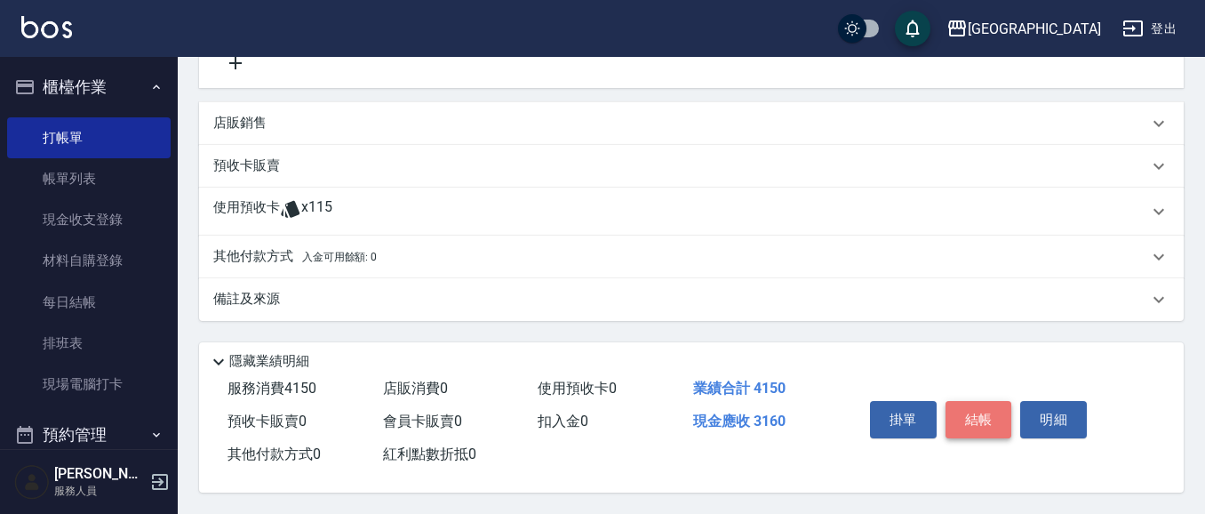
click at [966, 414] on button "結帳" at bounding box center [979, 419] width 67 height 37
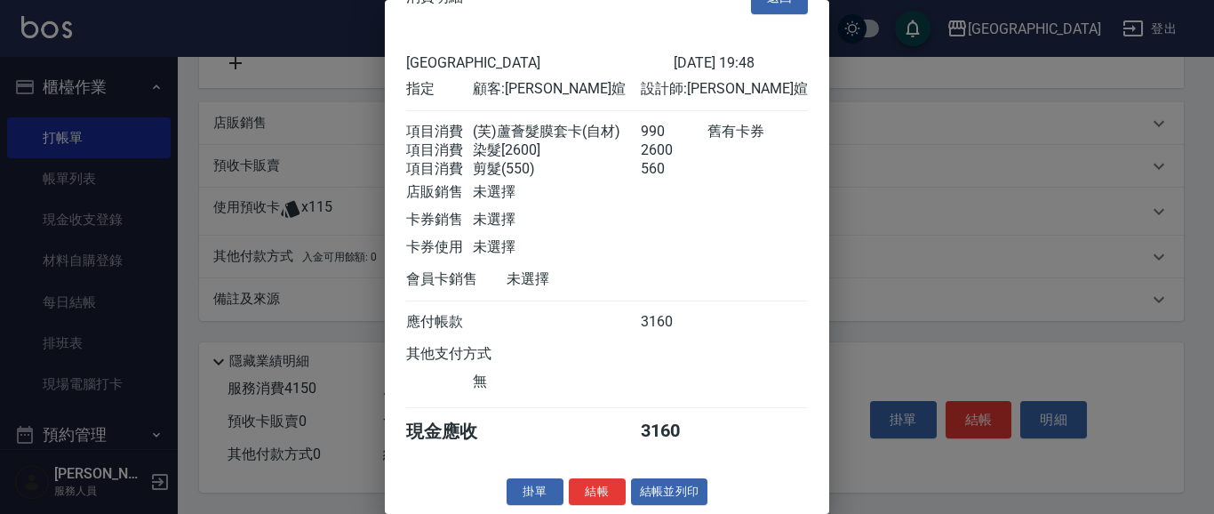
scroll to position [68, 0]
click at [573, 485] on button "結帳" at bounding box center [597, 492] width 57 height 28
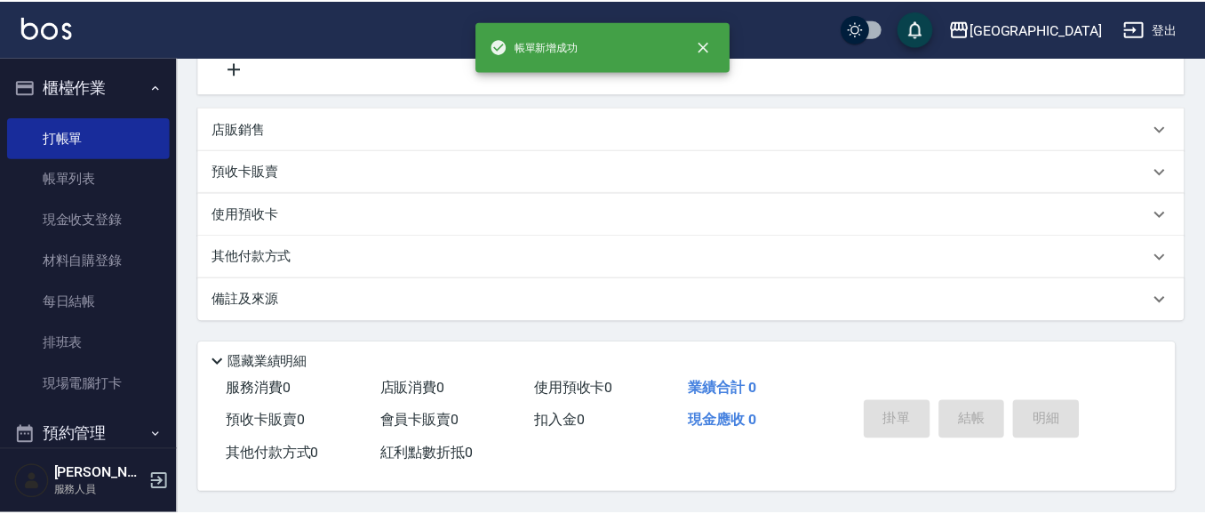
scroll to position [0, 0]
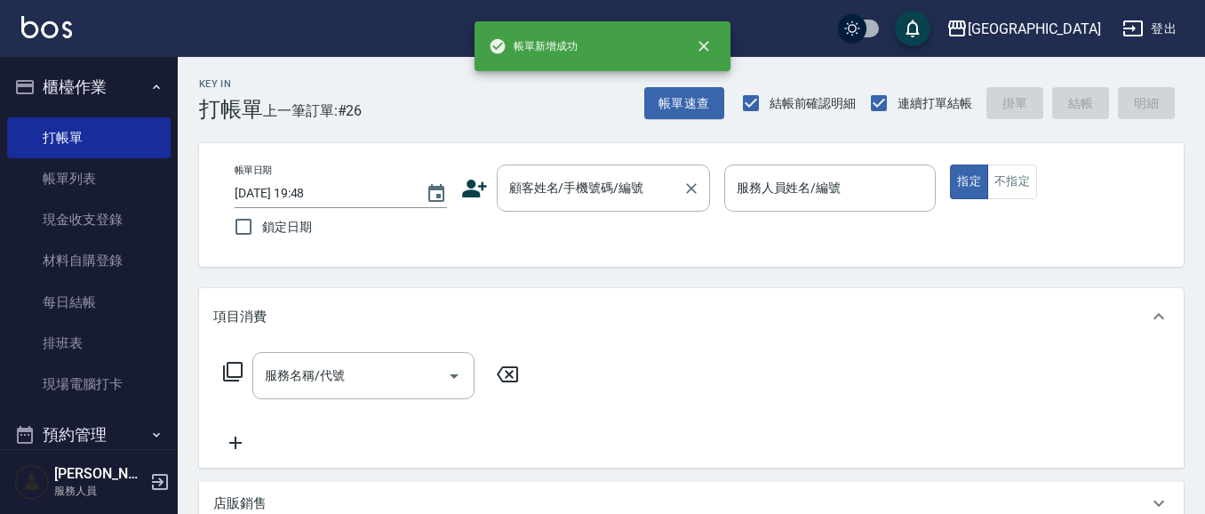
click at [547, 189] on div "顧客姓名/手機號碼/編號 顧客姓名/手機號碼/編號" at bounding box center [603, 187] width 213 height 47
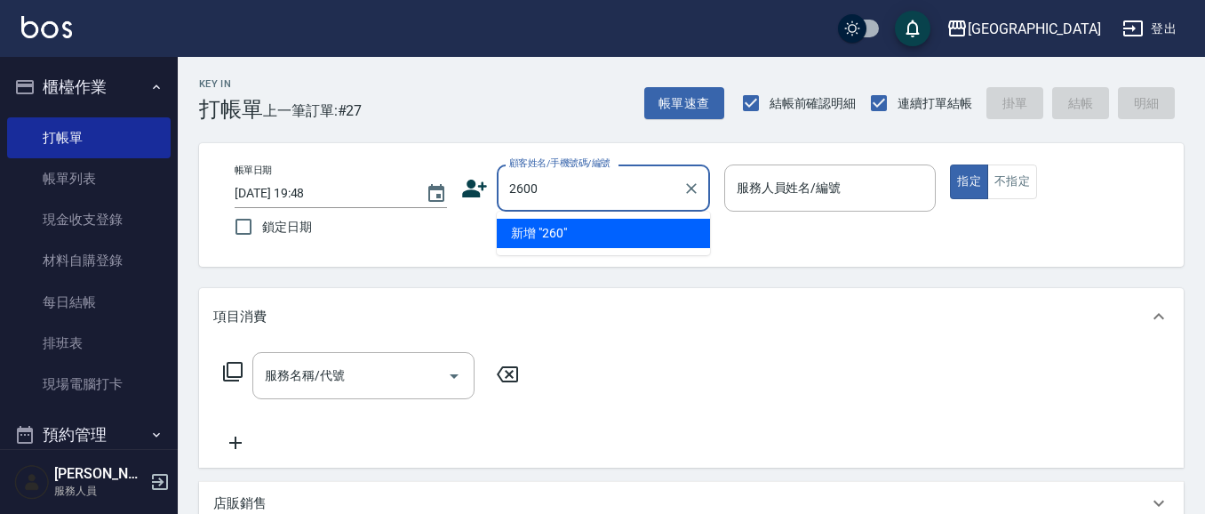
type input "2600"
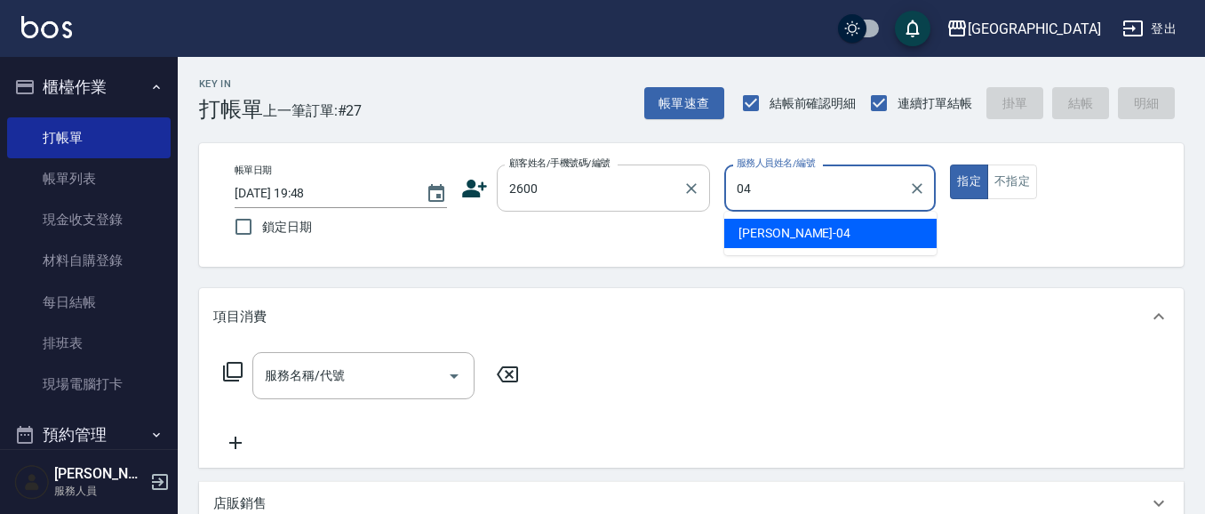
type input "[PERSON_NAME]-04"
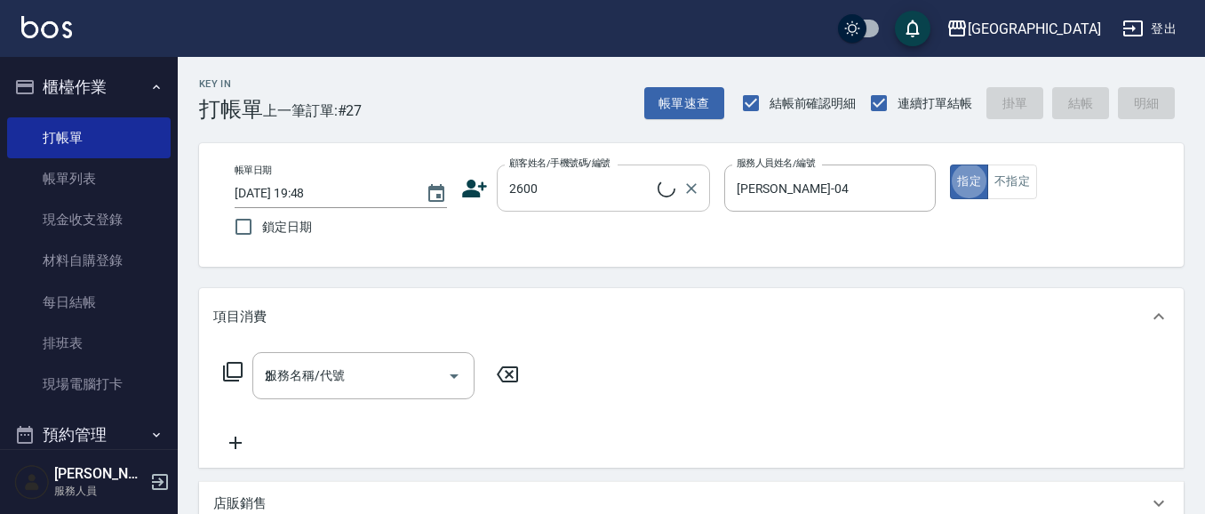
type input "22"
type input "[PERSON_NAME]/0930770616/2600"
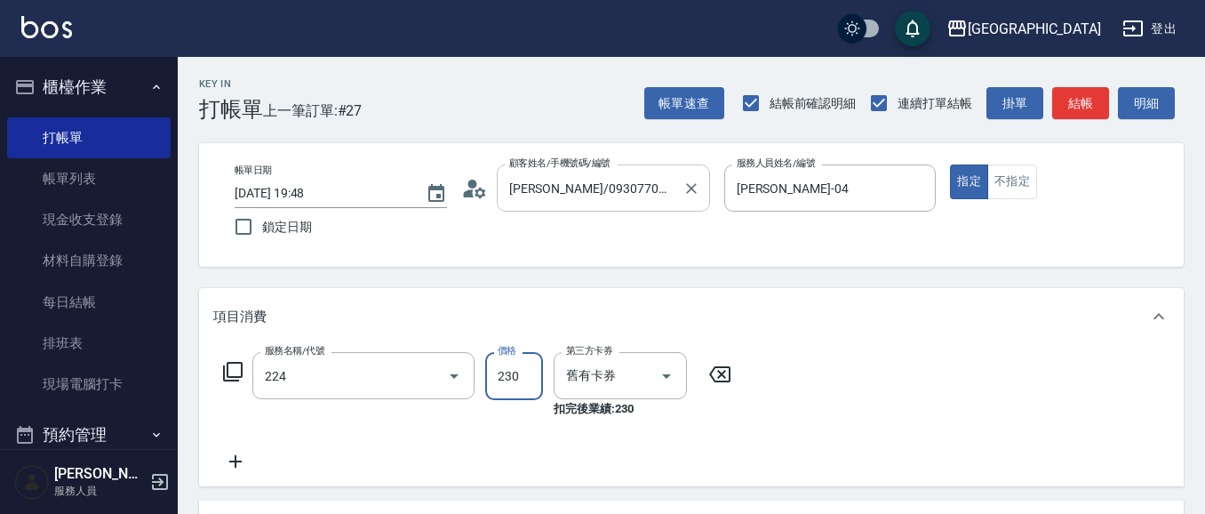
type input "洗髮(卡)230(224)"
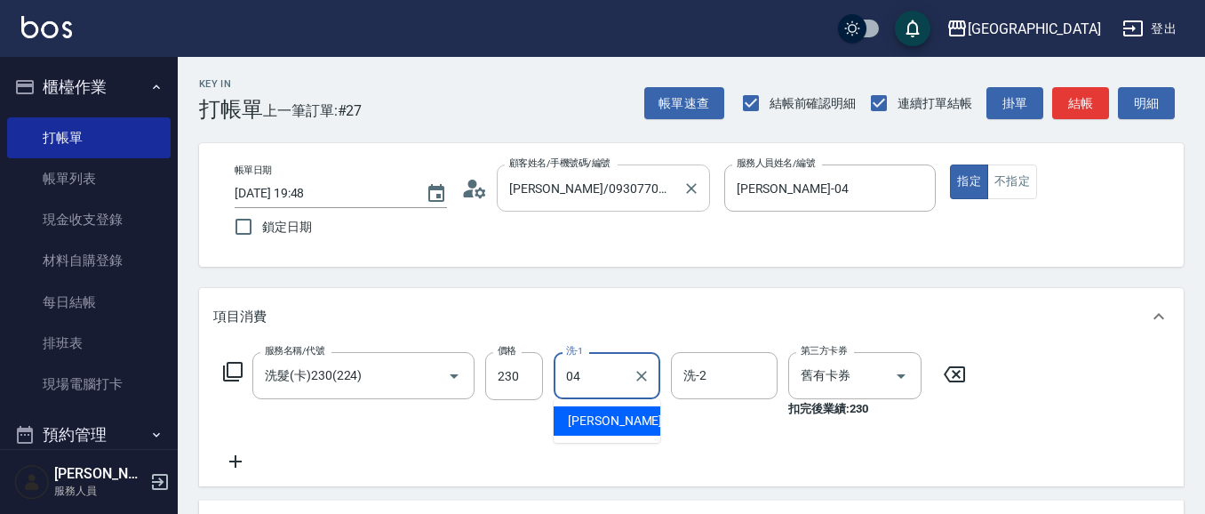
type input "[PERSON_NAME]-04"
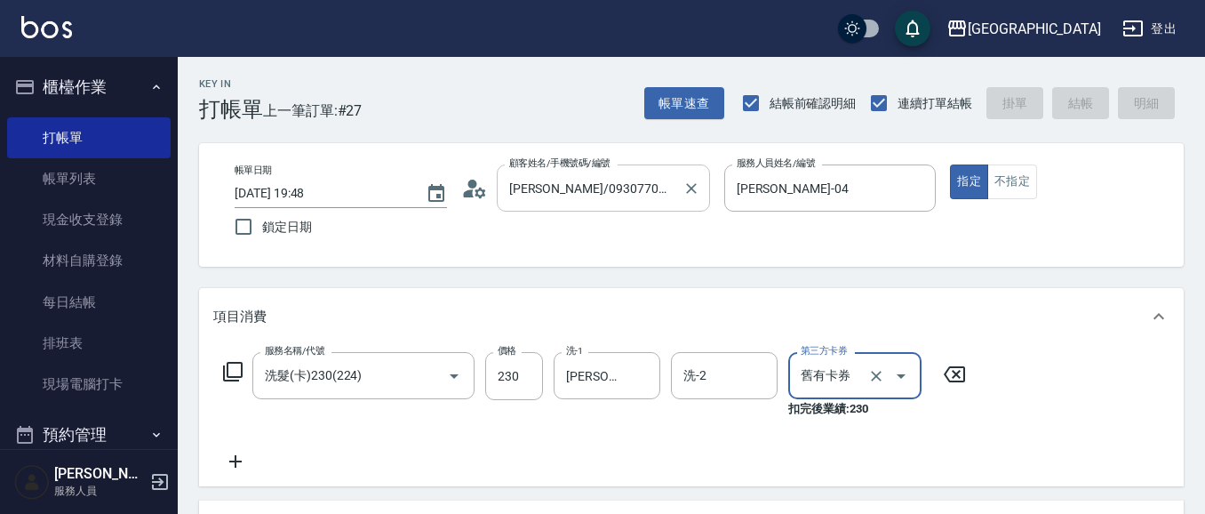
type input "[DATE] 19:49"
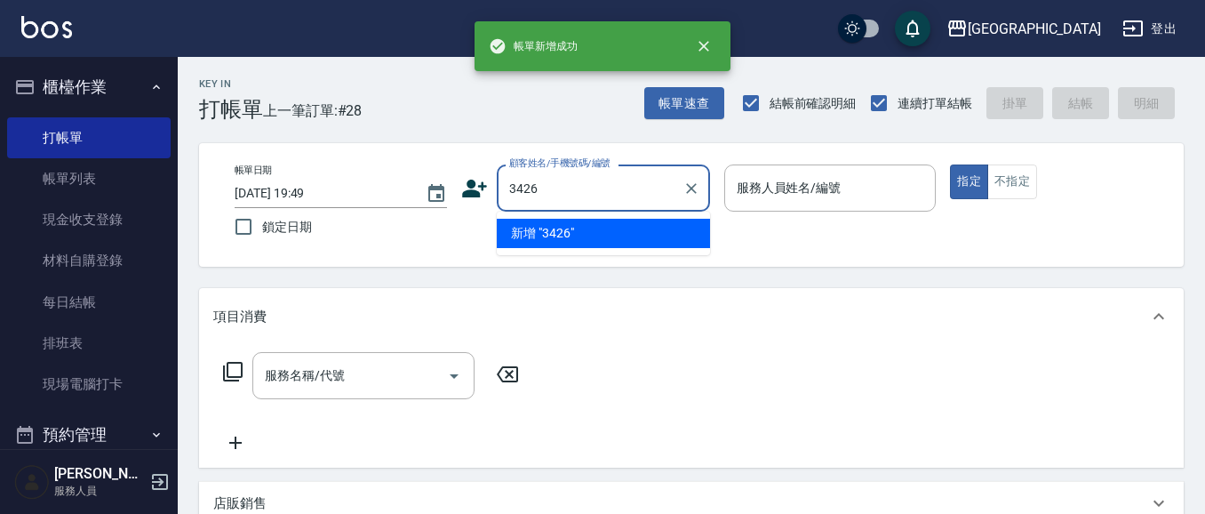
type input "3426"
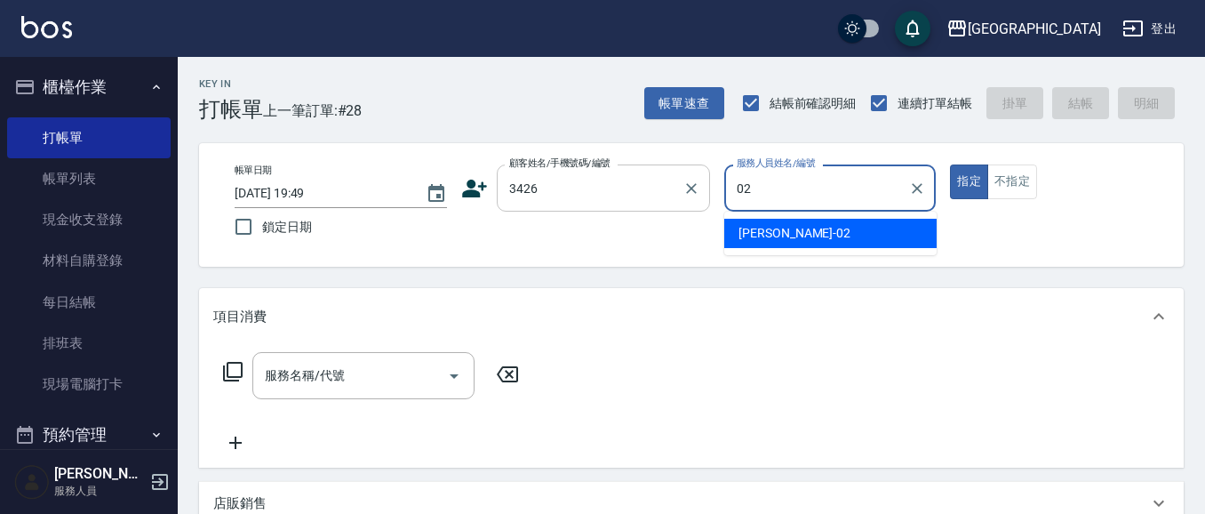
type input "[PERSON_NAME]02"
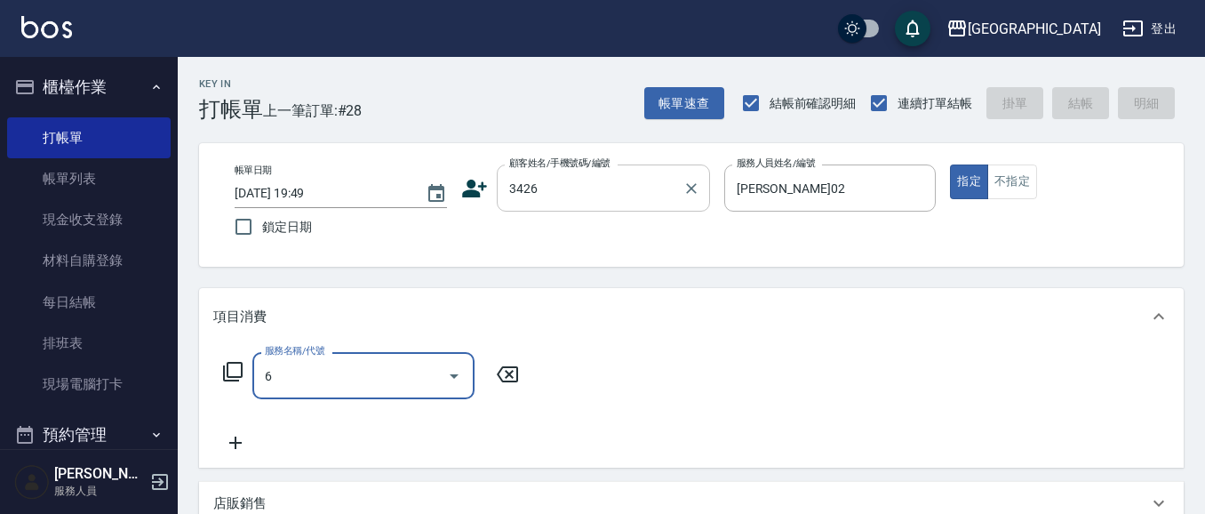
type input "63"
type input "[PERSON_NAME]/0952100229/3426"
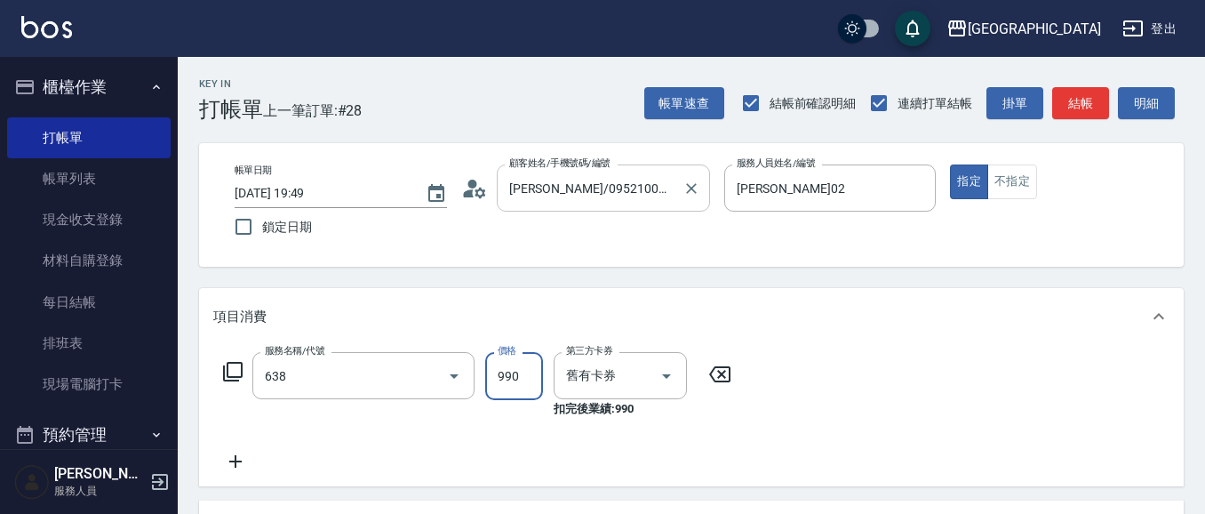
type input "(芙)頭皮養護套卡(638)"
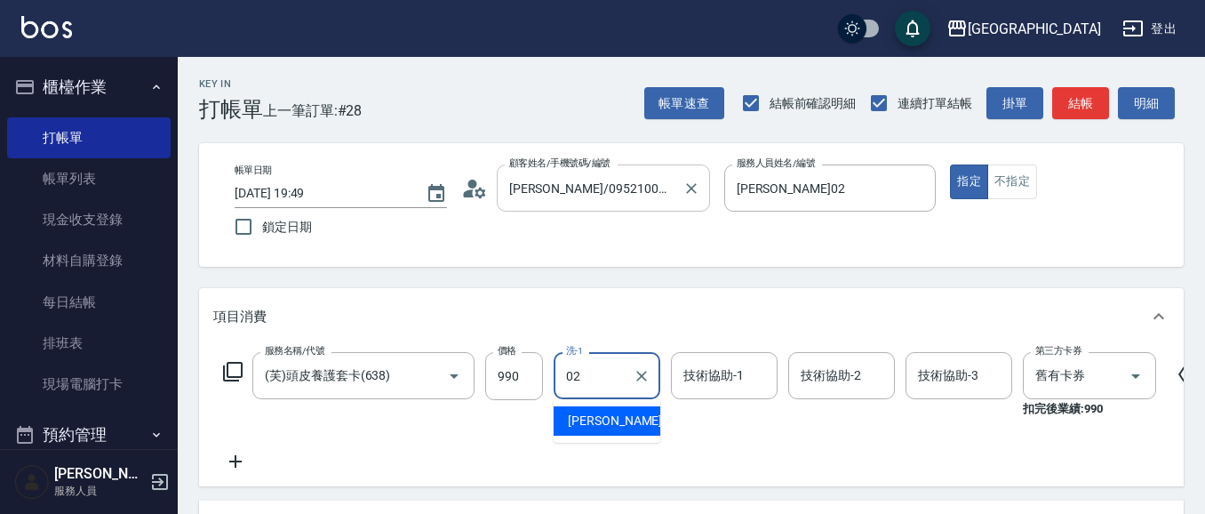
type input "[PERSON_NAME]02"
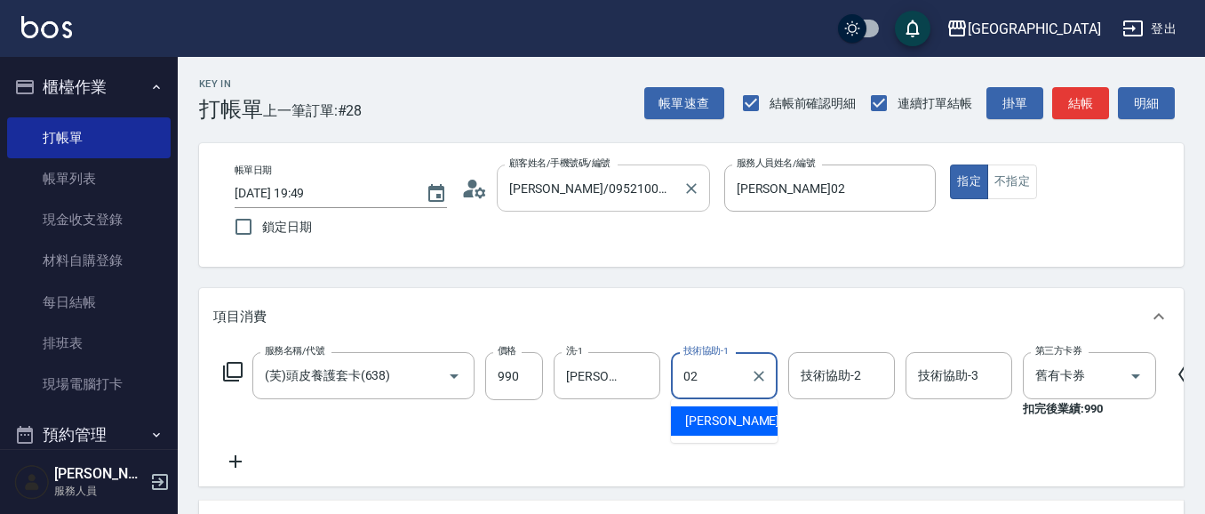
type input "[PERSON_NAME]02"
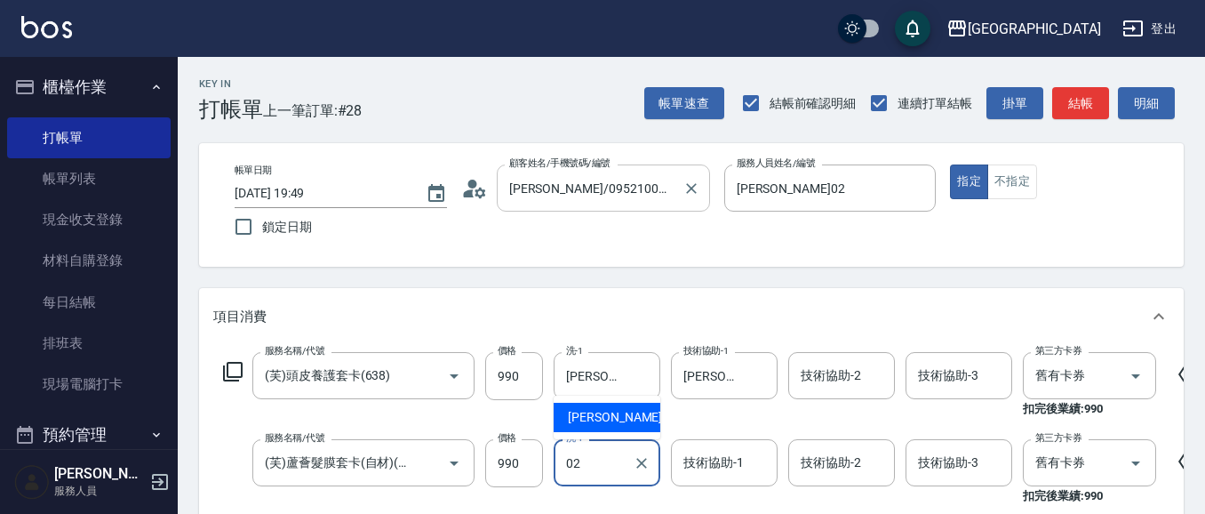
type input "[PERSON_NAME]02"
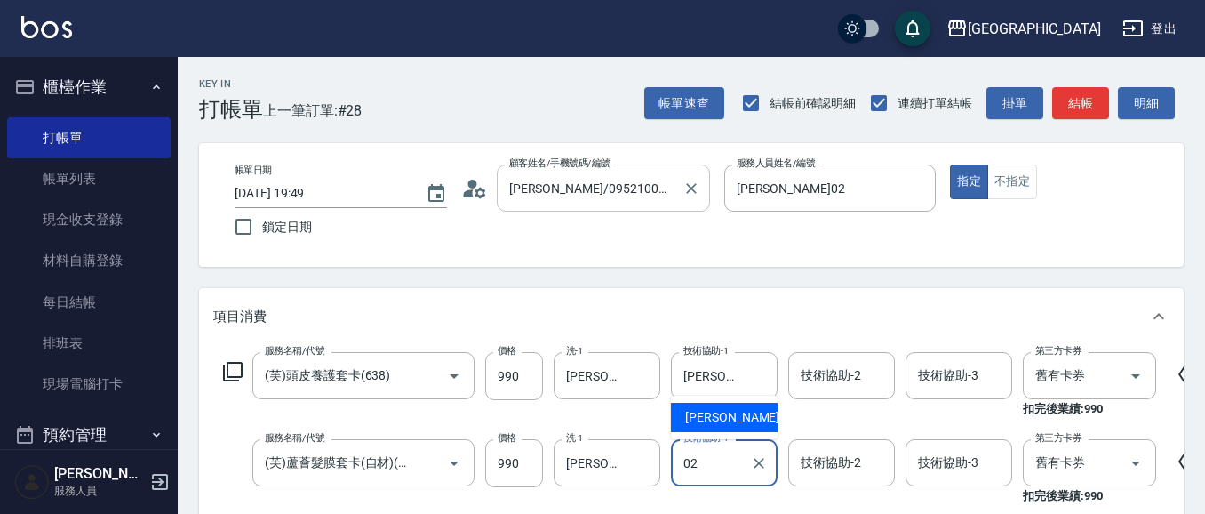
type input "[PERSON_NAME]02"
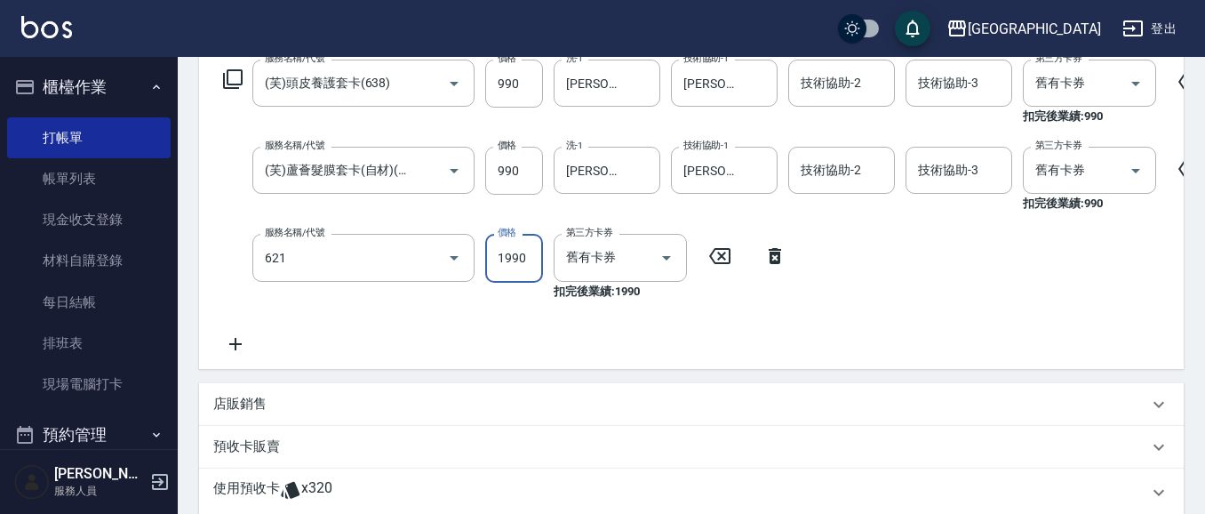
type input "染髮套餐券(1990)(621)"
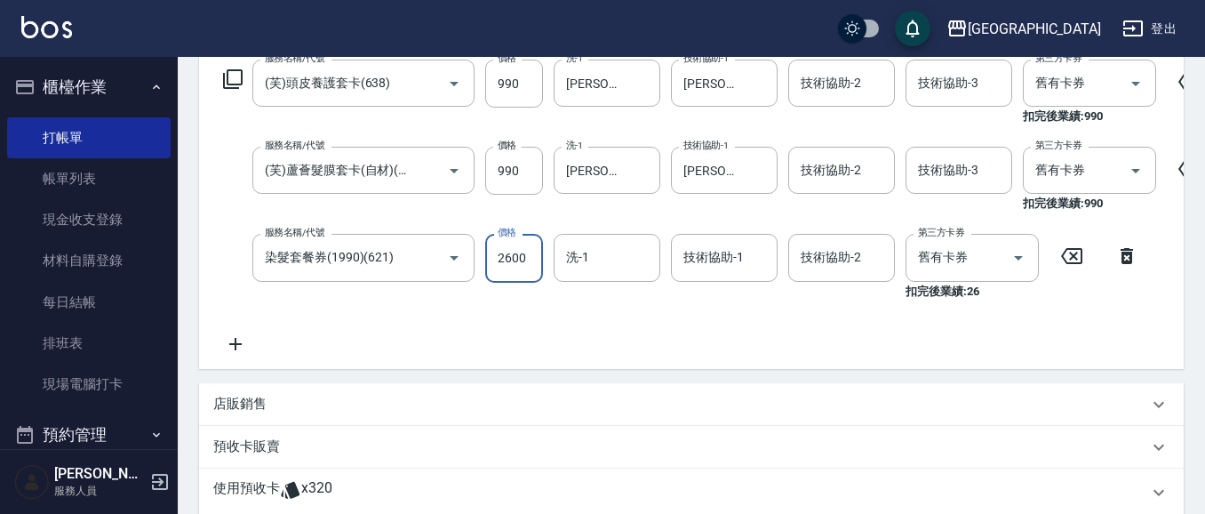
type input "2600"
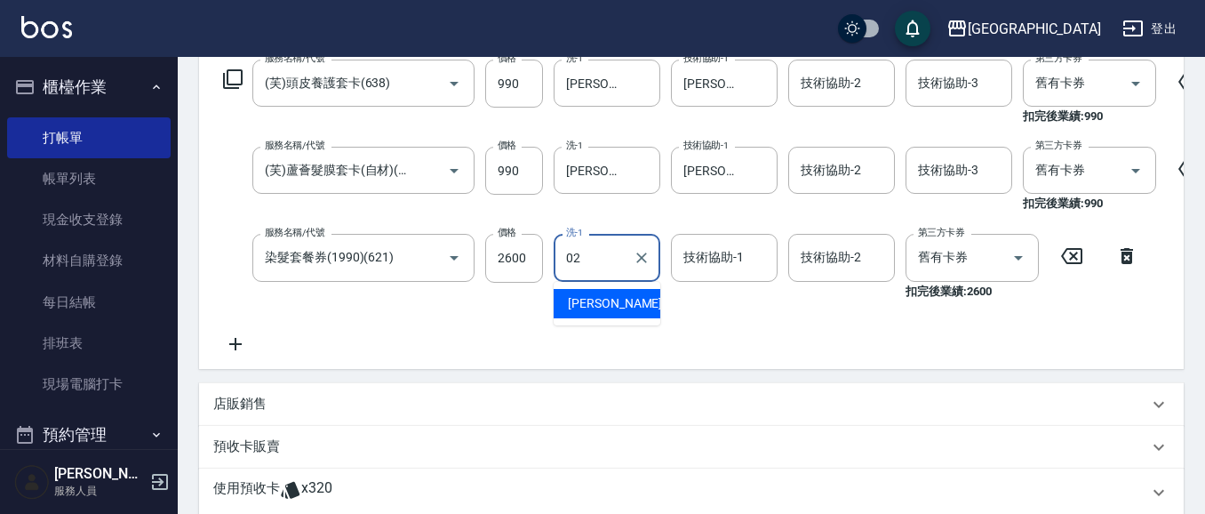
type input "[PERSON_NAME]02"
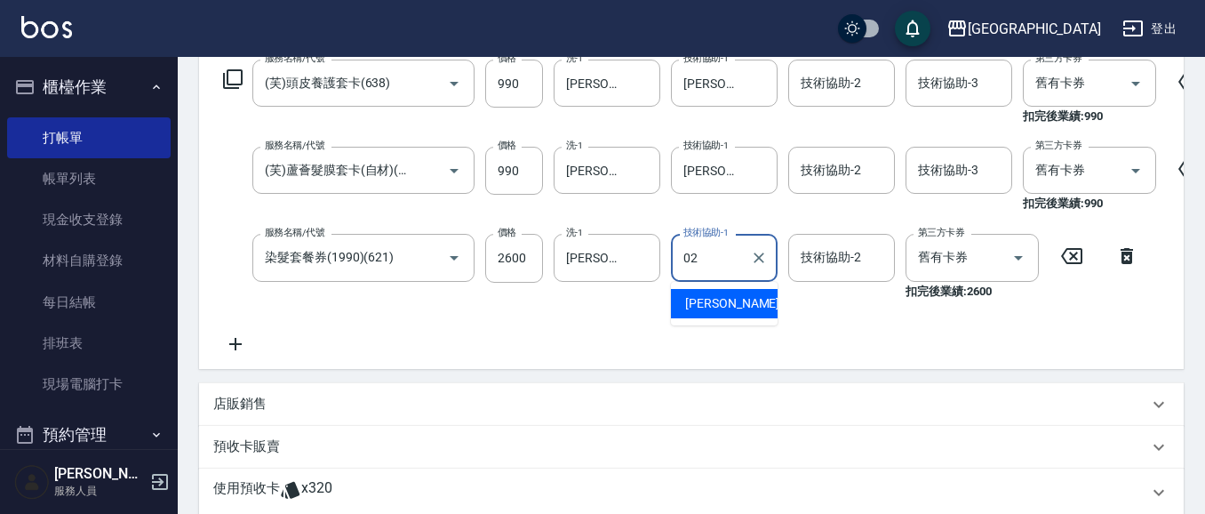
type input "[PERSON_NAME]02"
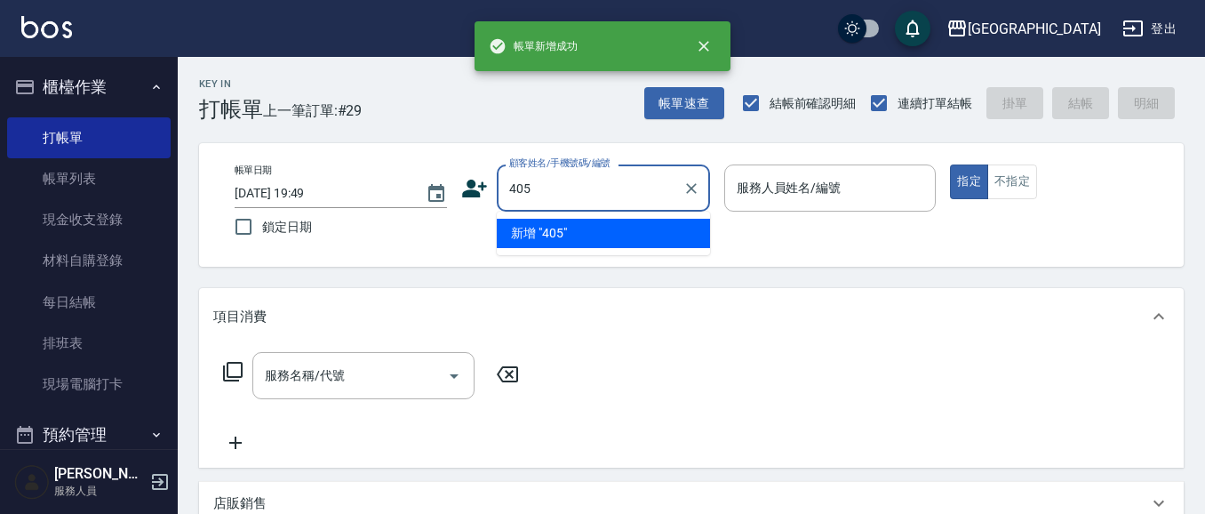
type input "405"
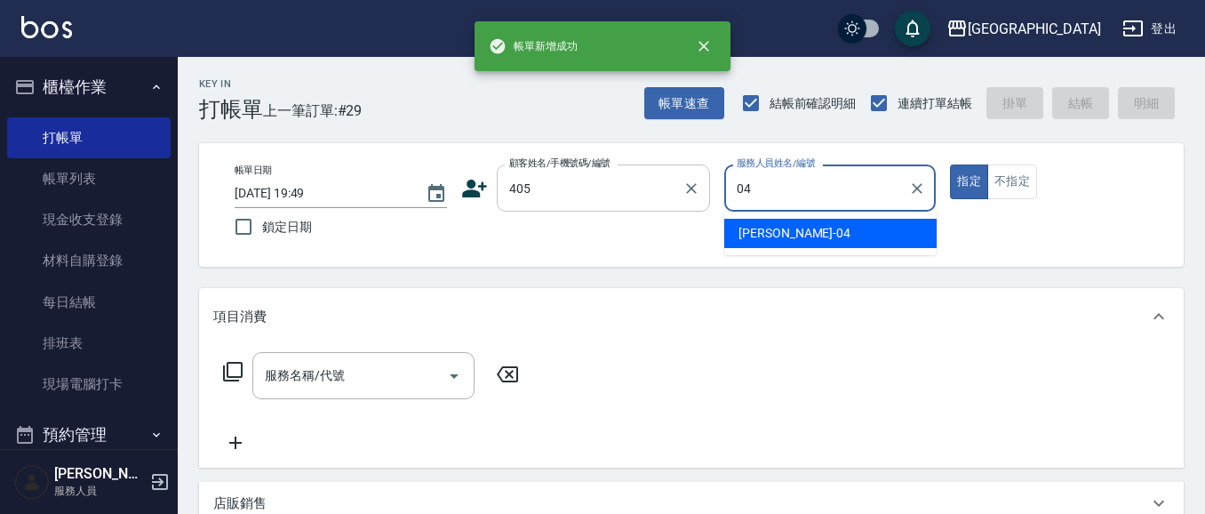
type input "[PERSON_NAME]-04"
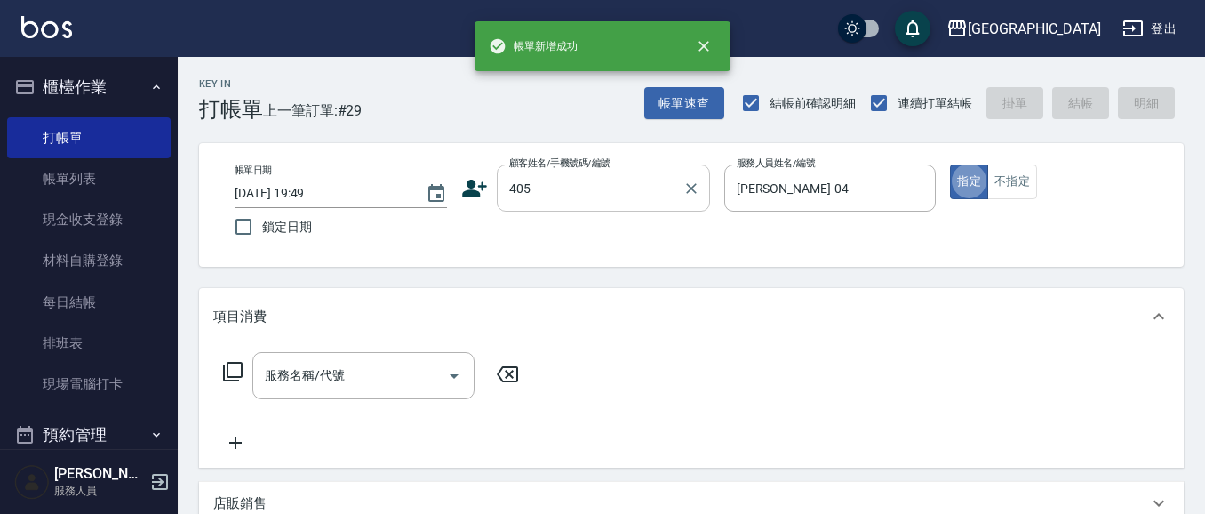
type input "2"
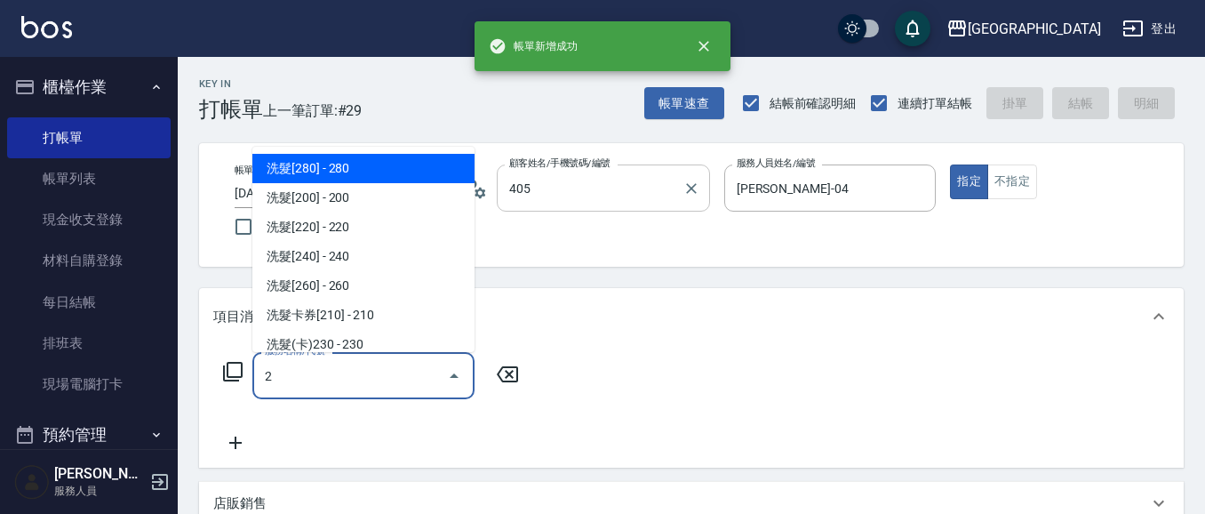
type input "[PERSON_NAME]/0936165149/405"
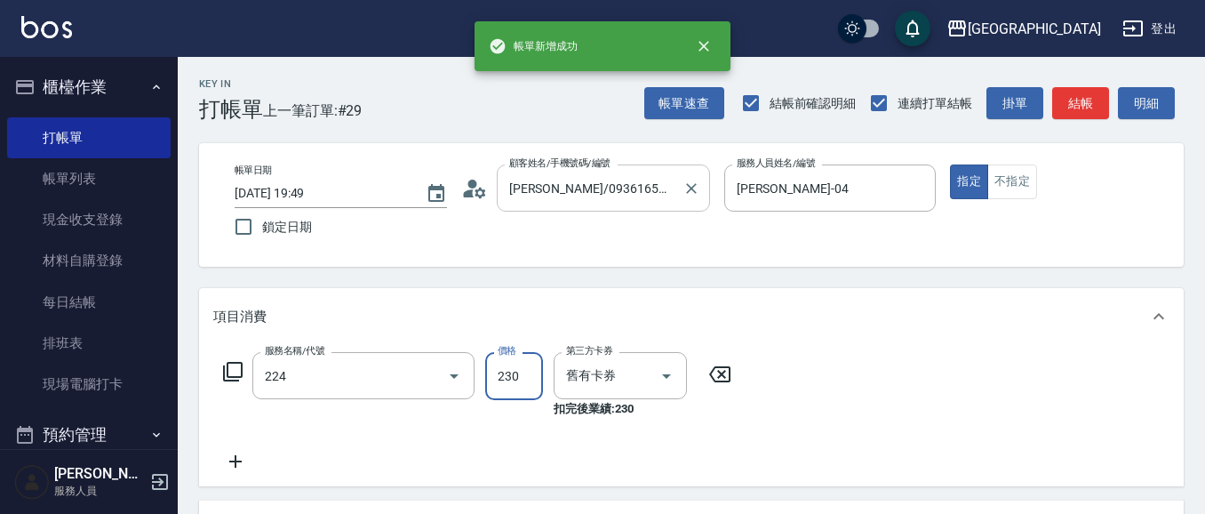
type input "洗髮(卡)230(224)"
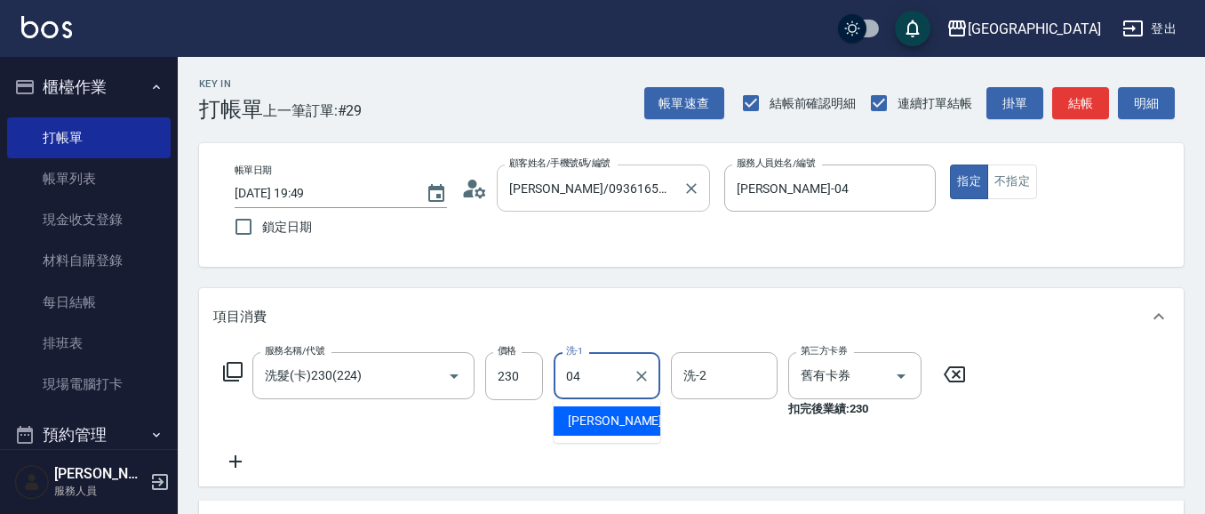
type input "[PERSON_NAME]-04"
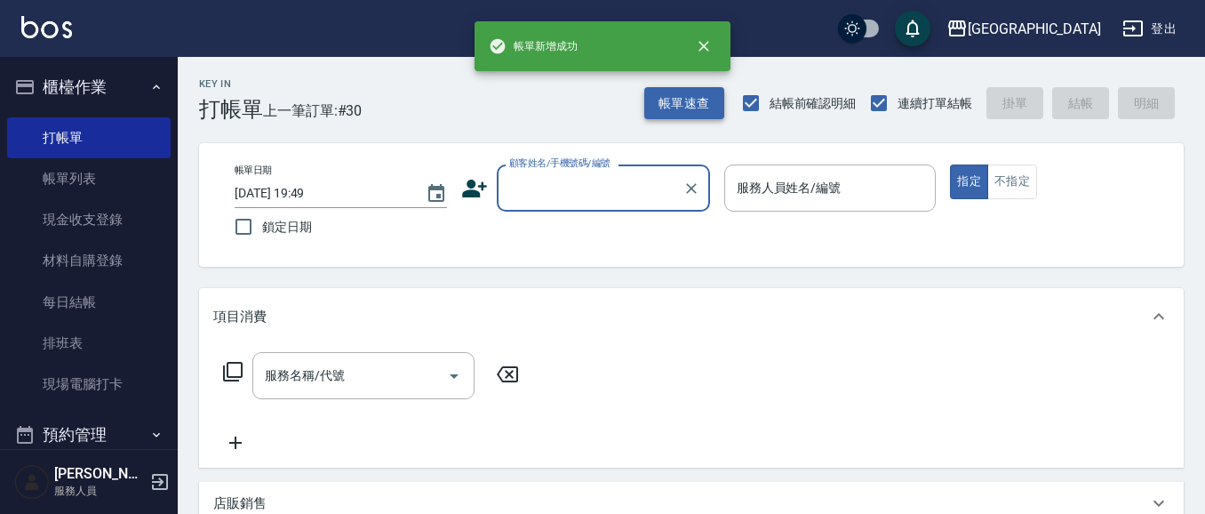
click at [657, 101] on button "帳單速查" at bounding box center [684, 103] width 80 height 33
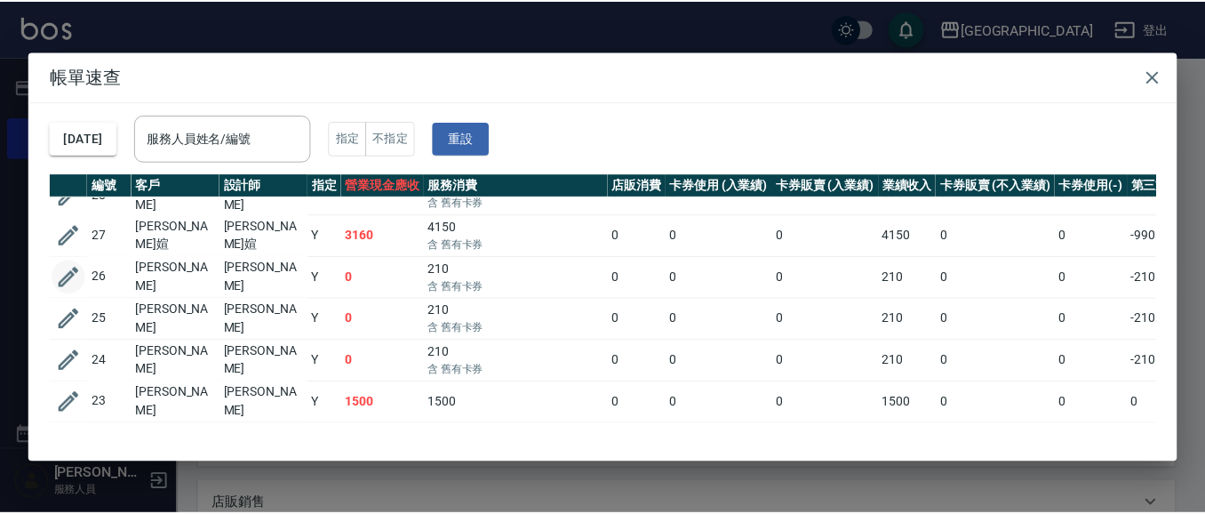
scroll to position [105, 0]
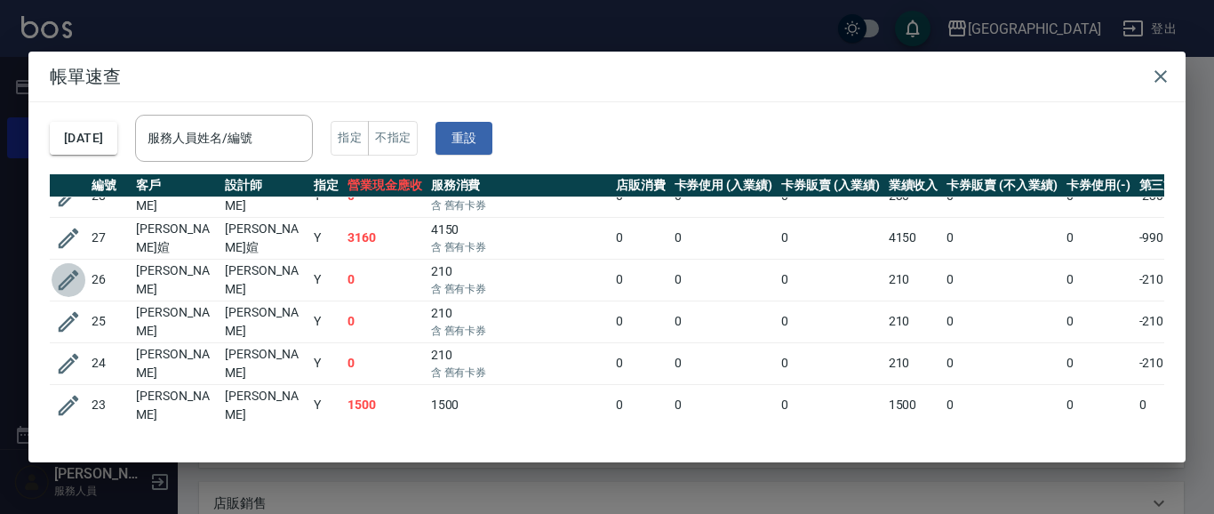
click at [61, 268] on icon "button" at bounding box center [68, 280] width 27 height 27
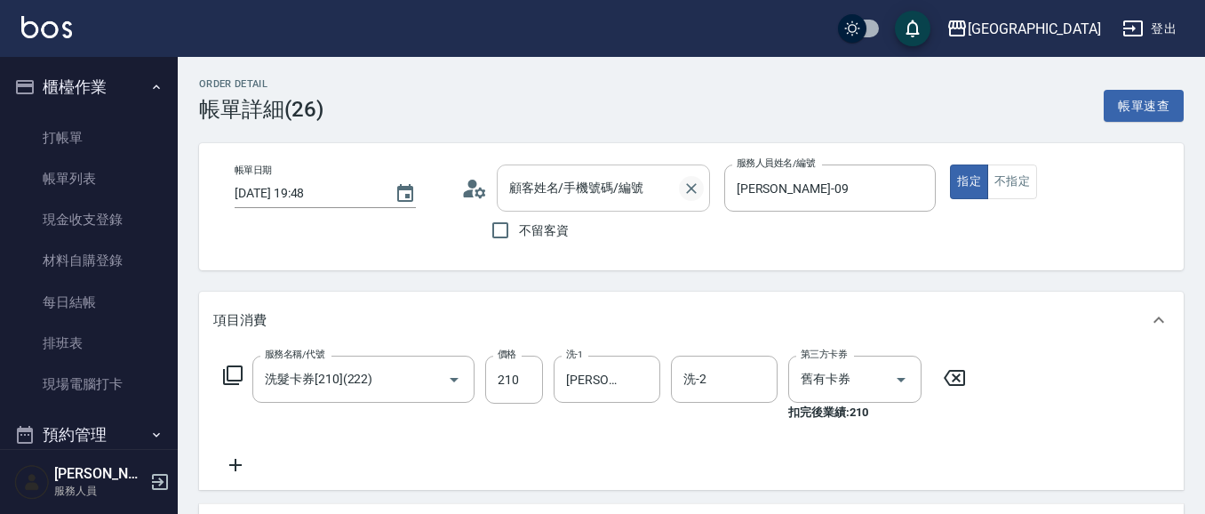
type input "[DATE] 19:48"
type input "[PERSON_NAME]-09"
type input "洗髮卡券[210](222)"
type input "[PERSON_NAME]/0988168214/734"
click at [691, 191] on icon "Clear" at bounding box center [692, 189] width 18 height 18
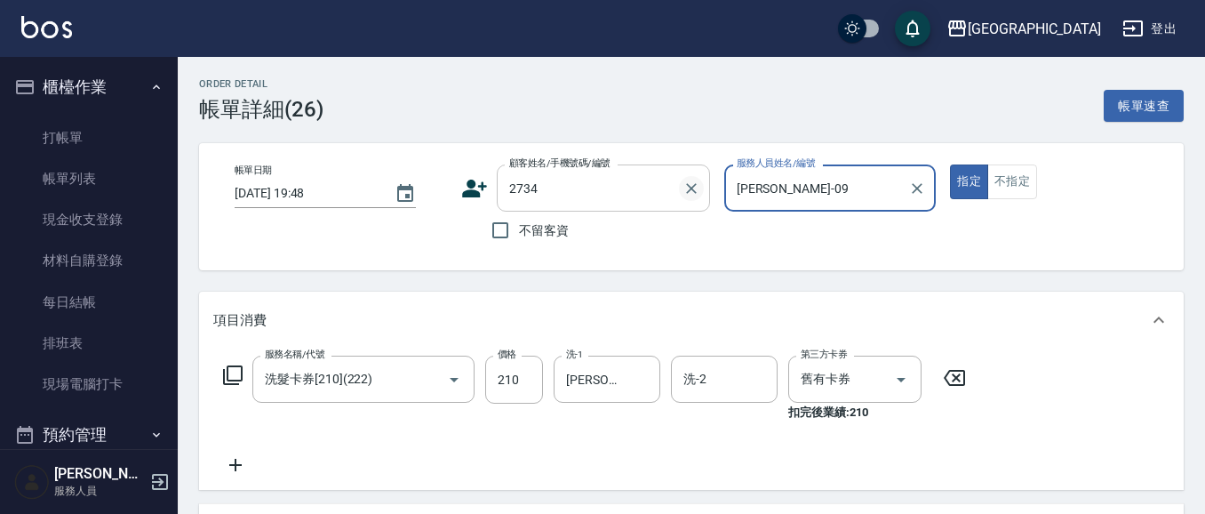
type input "[PERSON_NAME]/0958997566/2734"
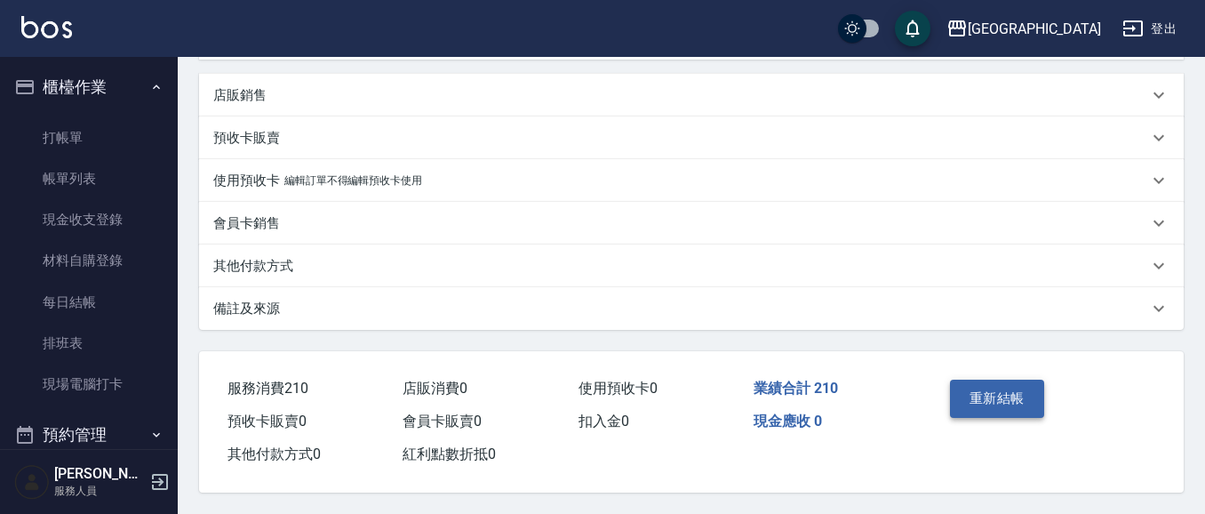
scroll to position [438, 0]
click at [1010, 390] on button "重新結帳" at bounding box center [997, 398] width 94 height 37
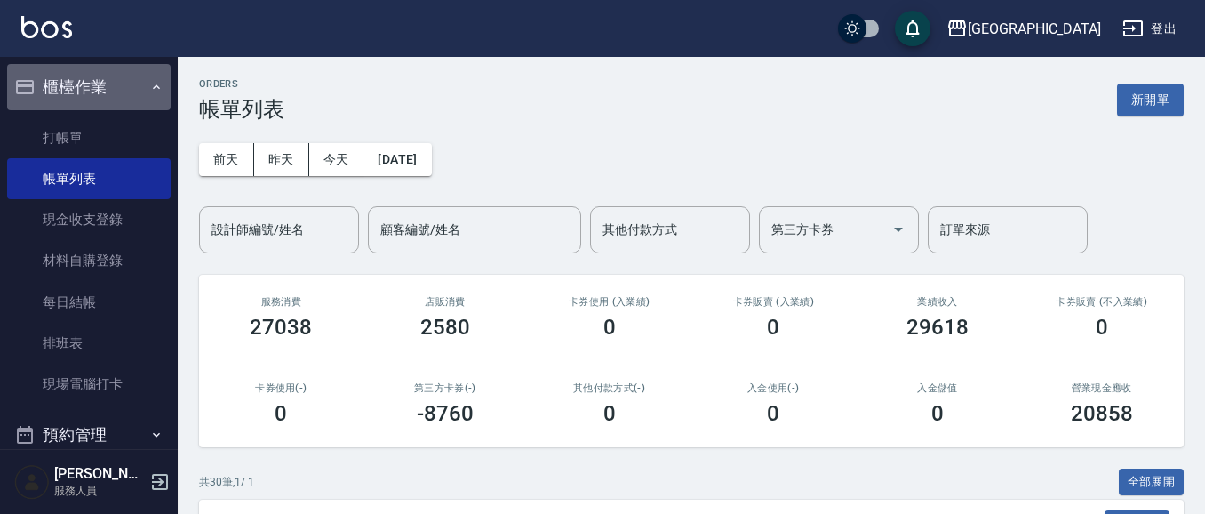
click at [93, 85] on button "櫃檯作業" at bounding box center [89, 87] width 164 height 46
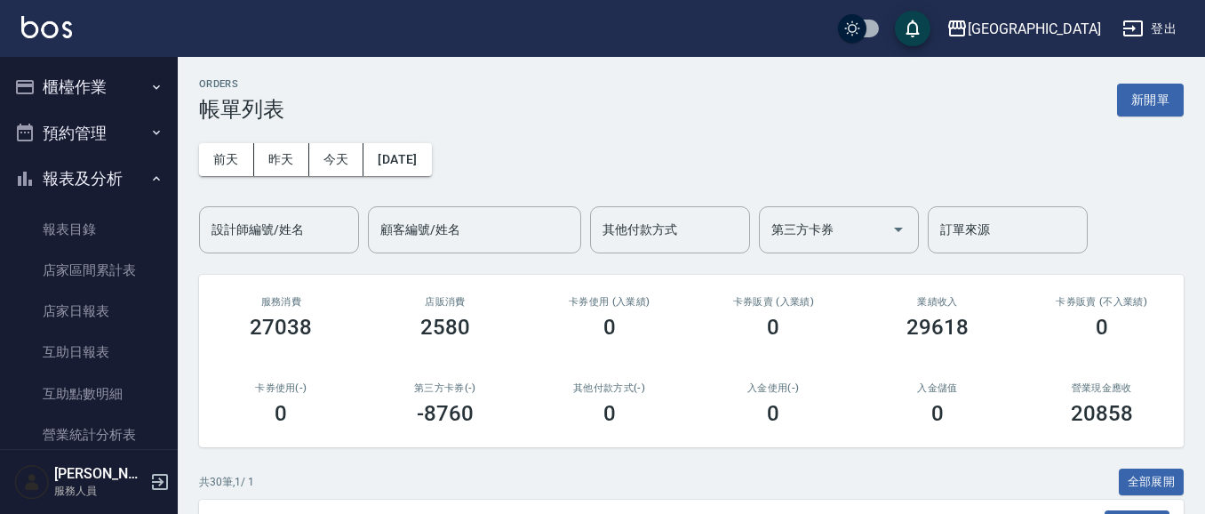
click at [102, 184] on button "報表及分析" at bounding box center [89, 179] width 164 height 46
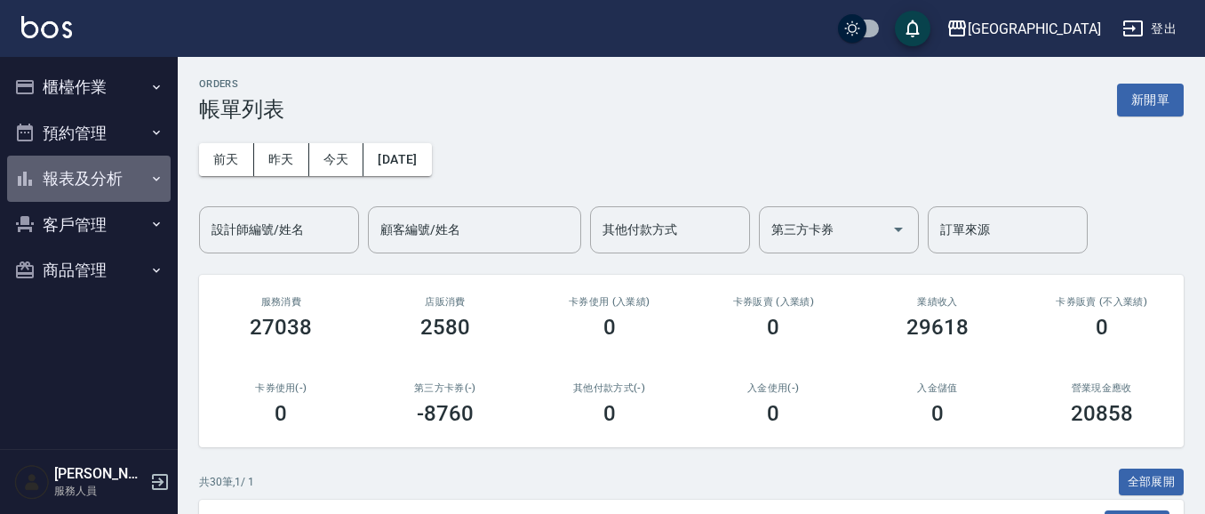
click at [104, 185] on button "報表及分析" at bounding box center [89, 179] width 164 height 46
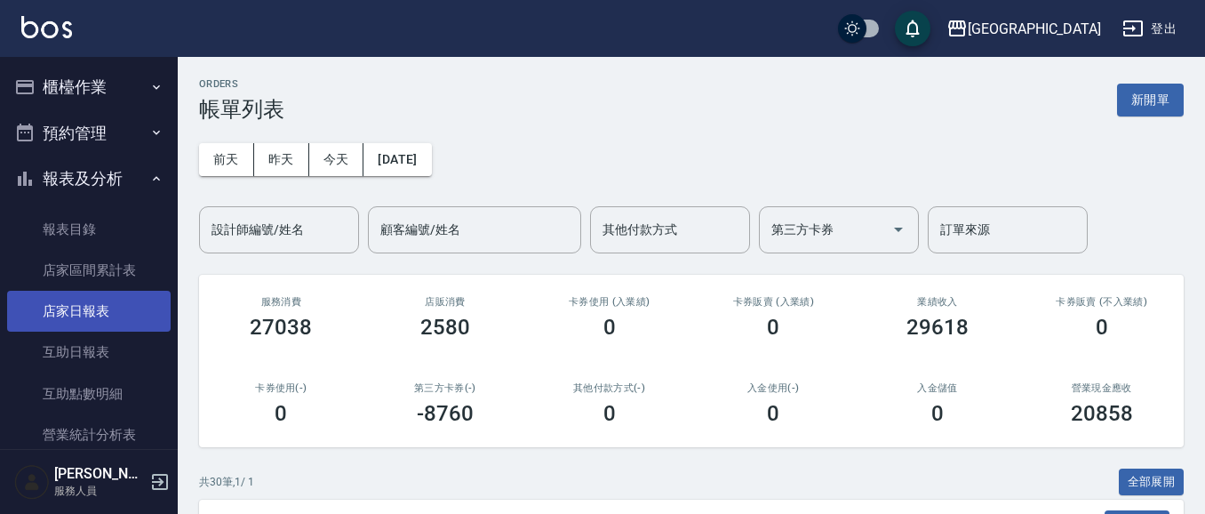
click at [96, 301] on link "店家日報表" at bounding box center [89, 311] width 164 height 41
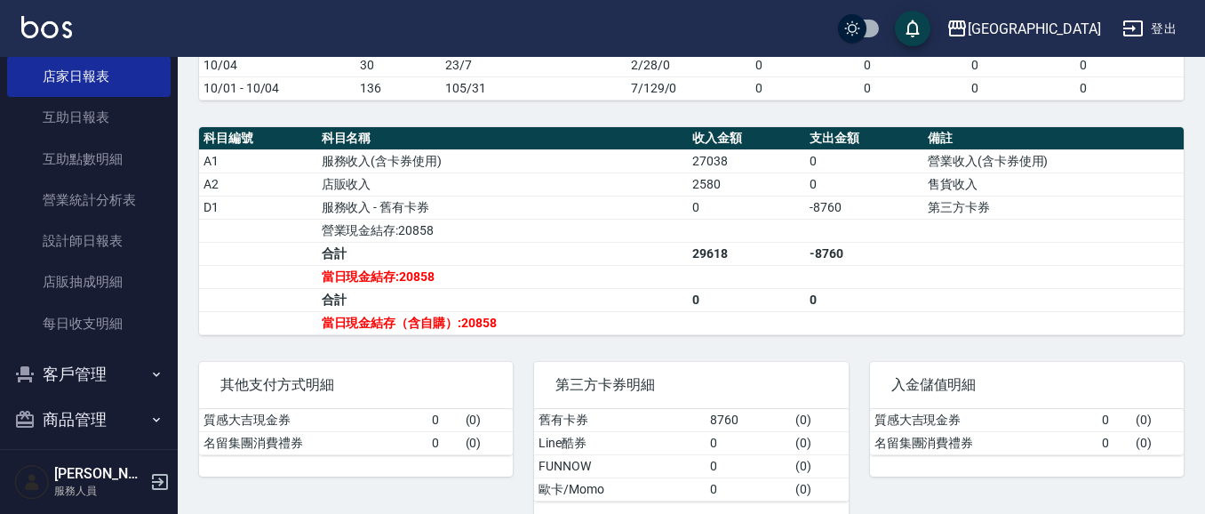
scroll to position [539, 0]
